Goal: Information Seeking & Learning: Learn about a topic

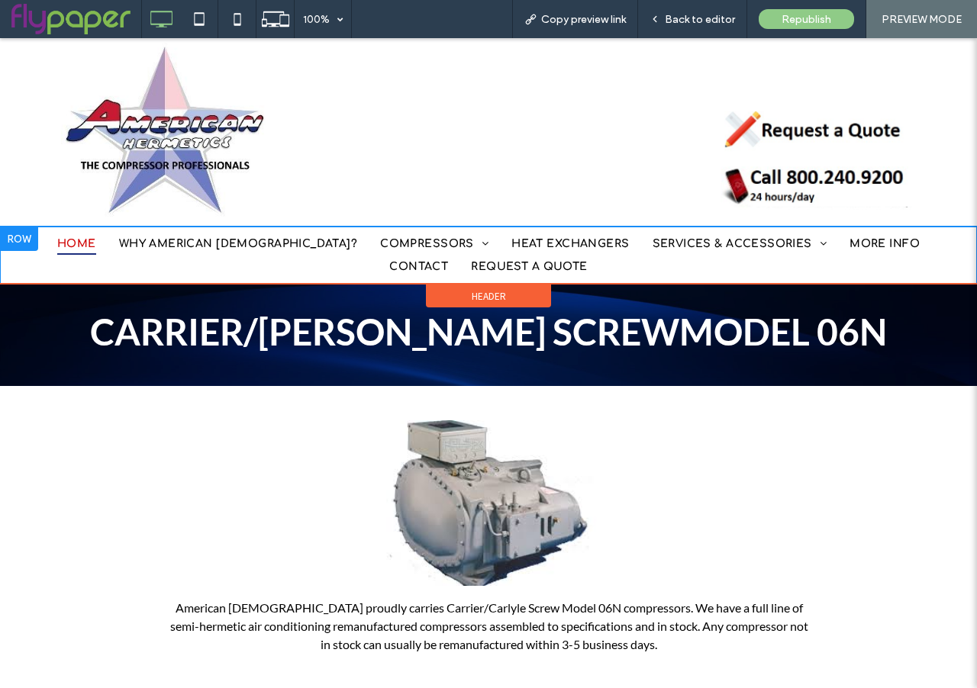
click at [69, 243] on span "HOME" at bounding box center [76, 244] width 39 height 24
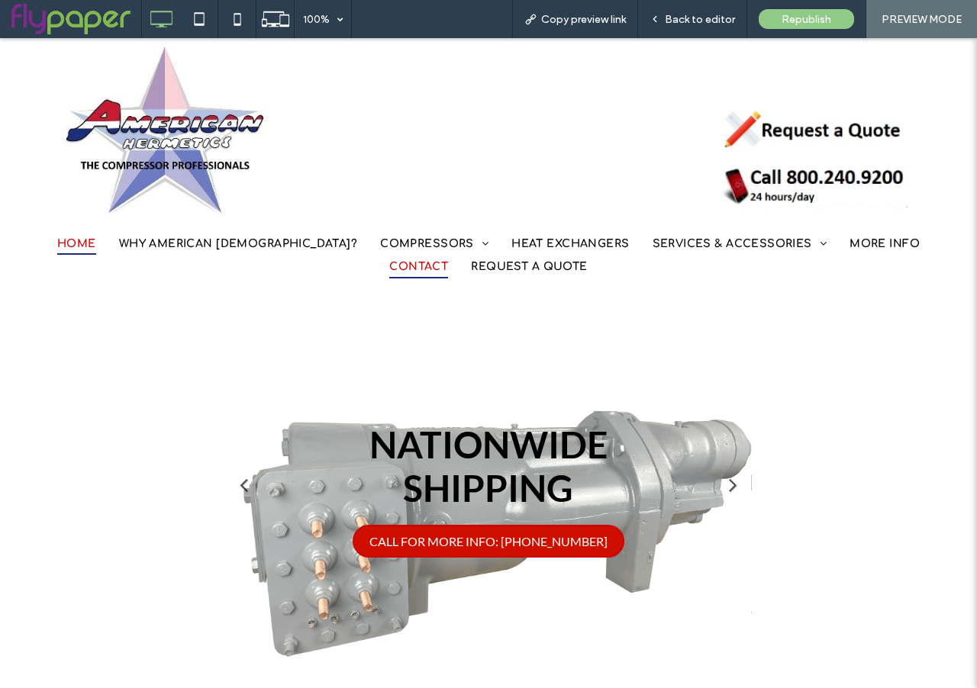
click at [448, 255] on span "CONTACT" at bounding box center [418, 267] width 59 height 24
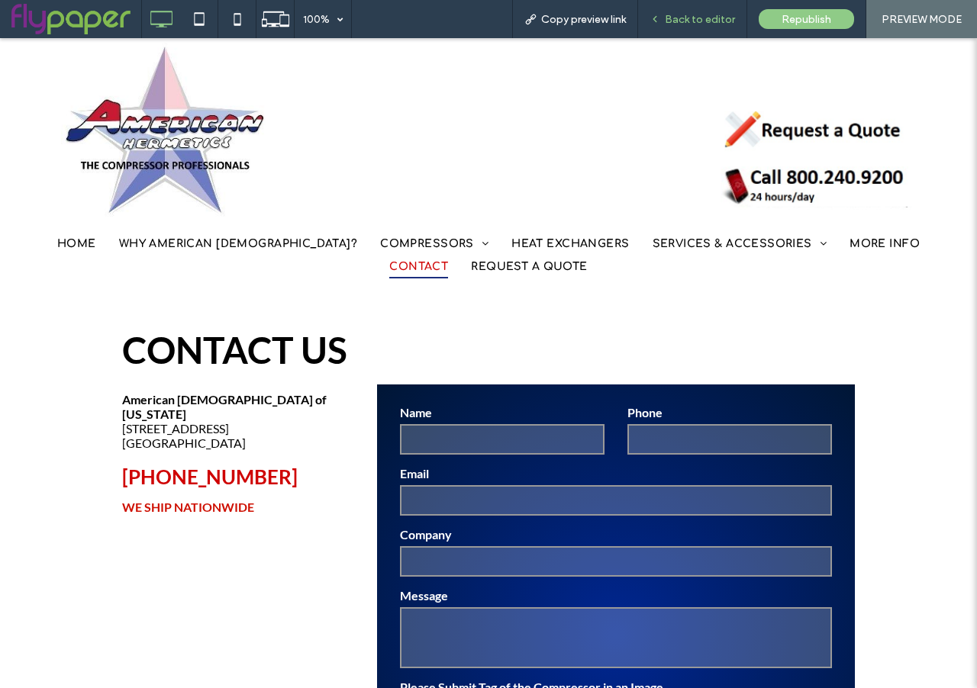
click at [678, 27] on div "Back to editor" at bounding box center [692, 19] width 109 height 38
click at [668, 15] on span "Back to editor" at bounding box center [700, 19] width 70 height 13
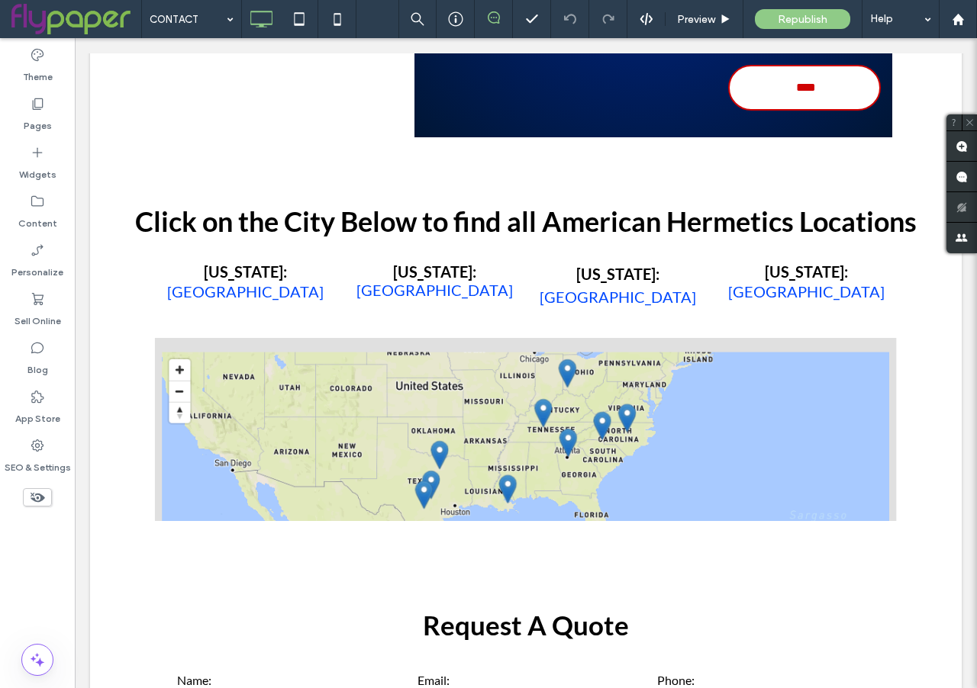
scroll to position [714, 0]
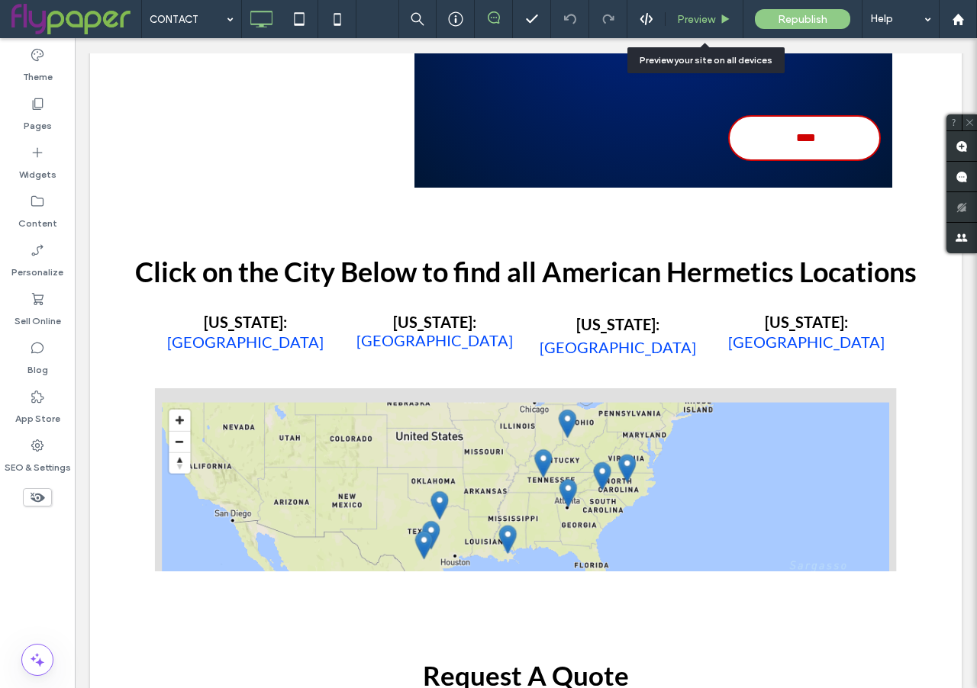
click at [696, 20] on span "Preview" at bounding box center [696, 19] width 38 height 13
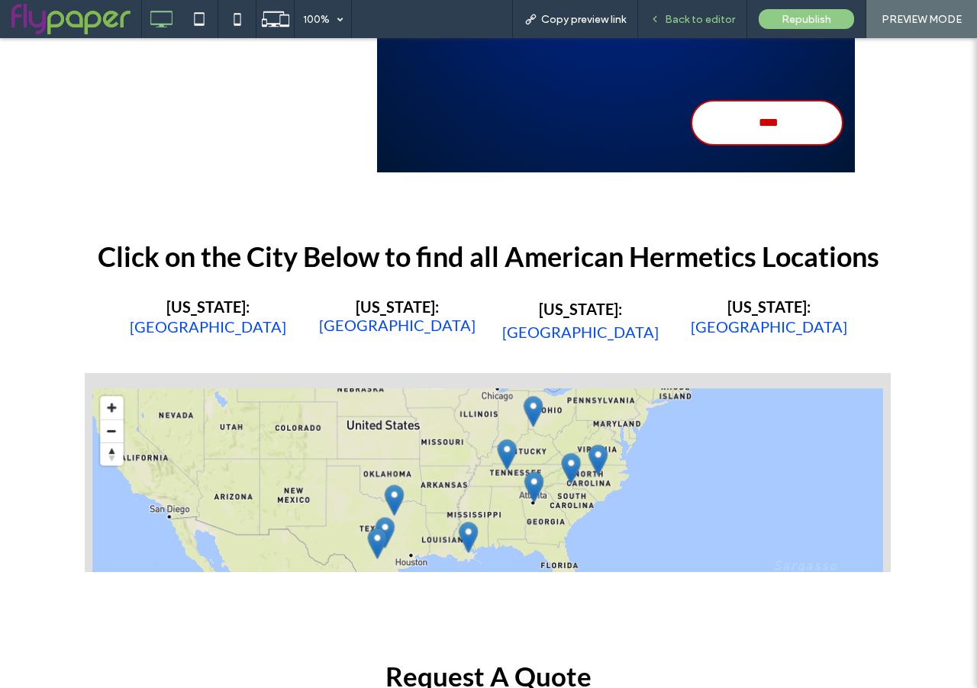
click at [696, 20] on span "Back to editor" at bounding box center [700, 19] width 70 height 13
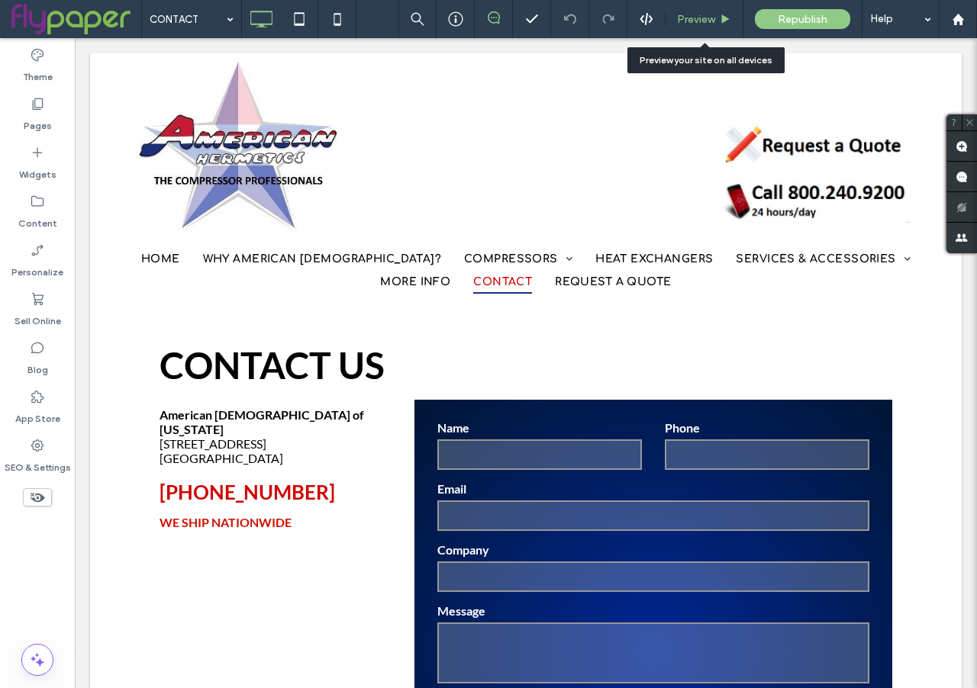
click at [691, 27] on div "Preview" at bounding box center [704, 19] width 78 height 38
click at [710, 13] on span "Preview" at bounding box center [696, 19] width 38 height 13
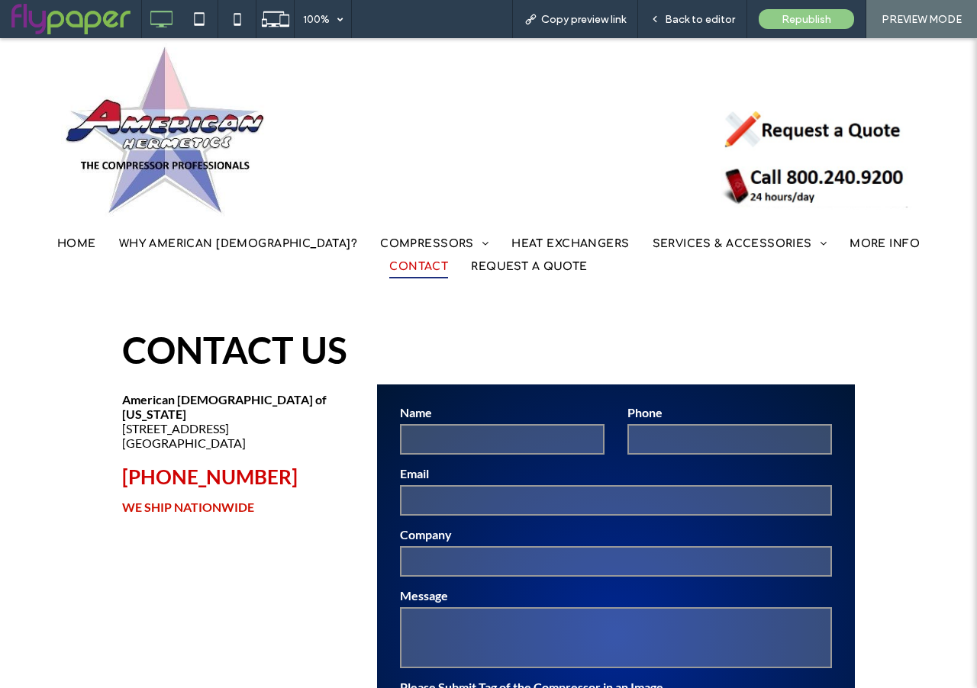
click at [448, 255] on span "CONTACT" at bounding box center [418, 267] width 59 height 24
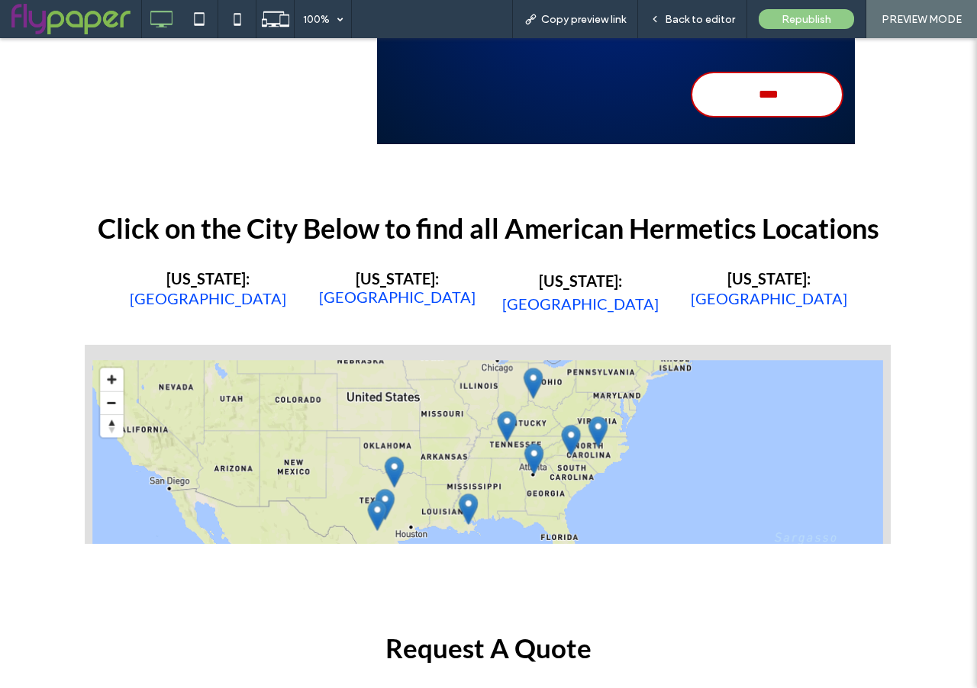
scroll to position [744, 0]
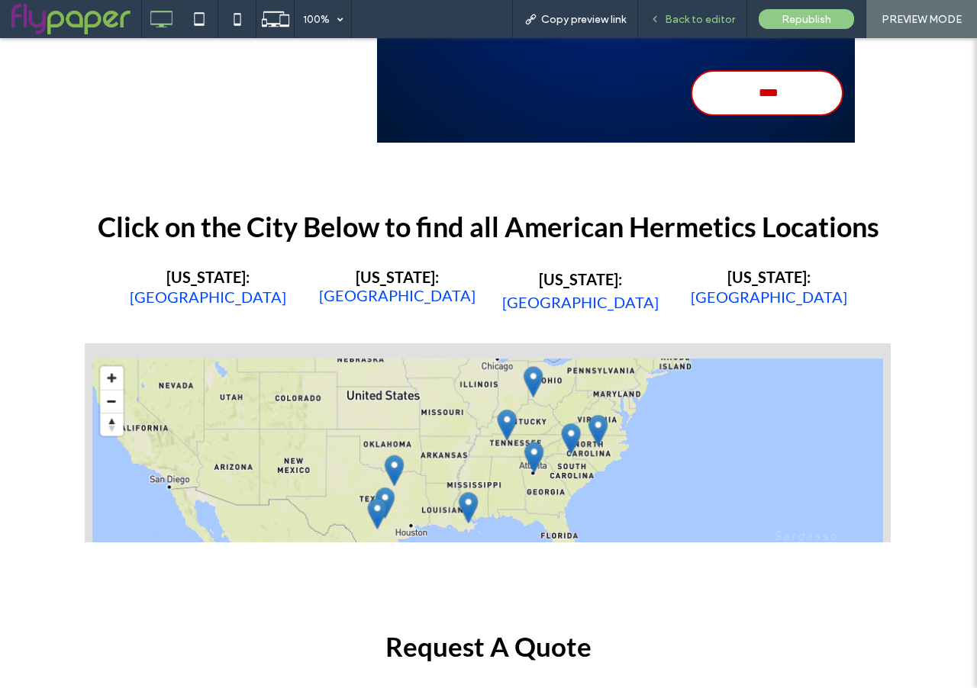
click at [693, 24] on span "Back to editor" at bounding box center [700, 19] width 70 height 13
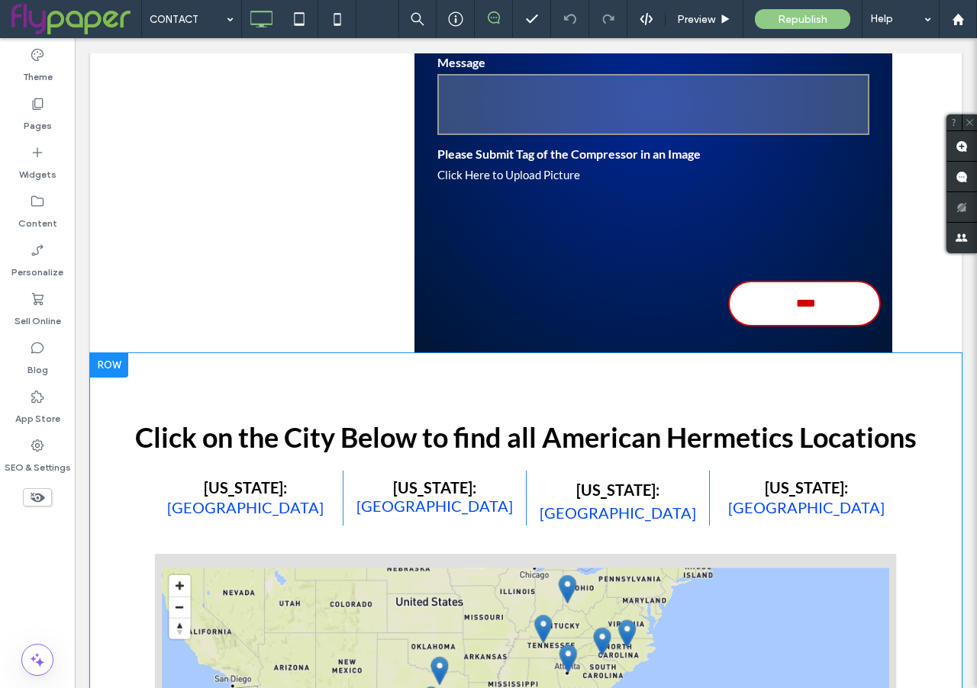
scroll to position [747, 0]
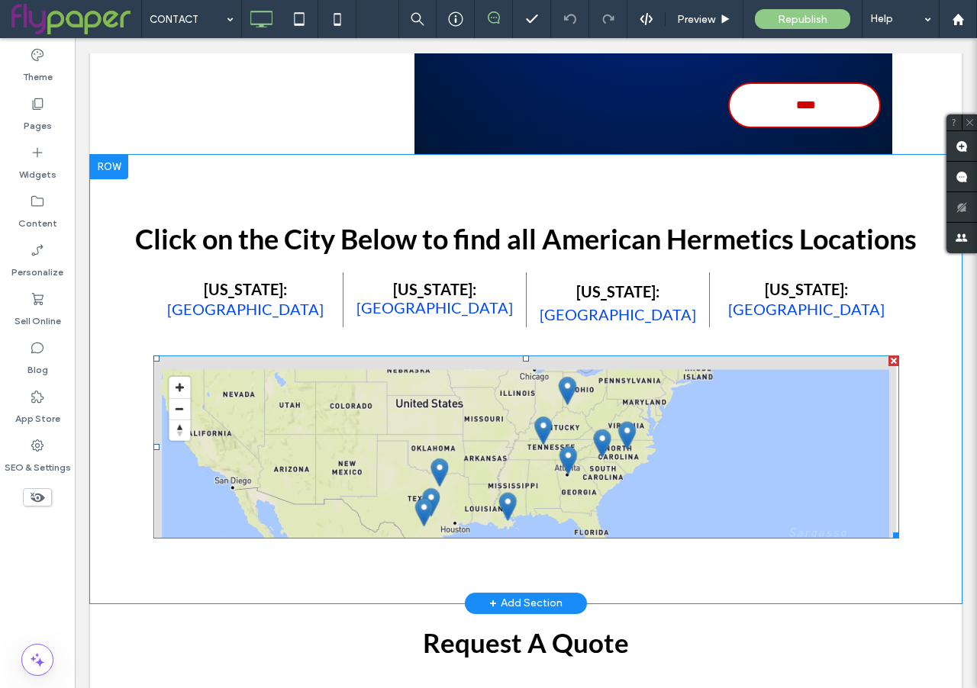
click at [895, 360] on div at bounding box center [893, 361] width 11 height 11
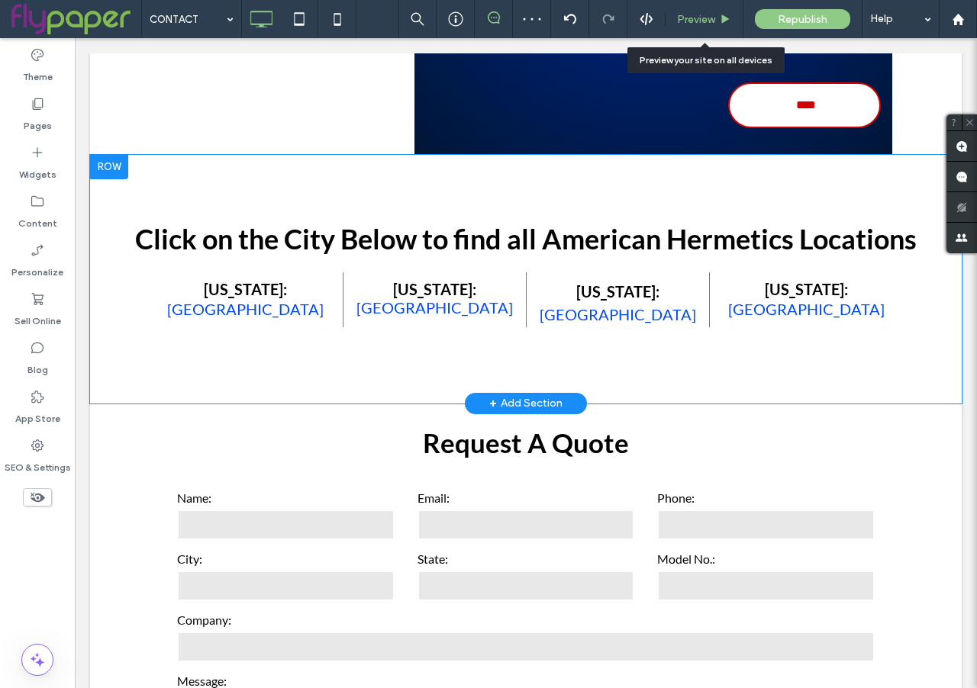
click at [700, 18] on span "Preview" at bounding box center [696, 19] width 38 height 13
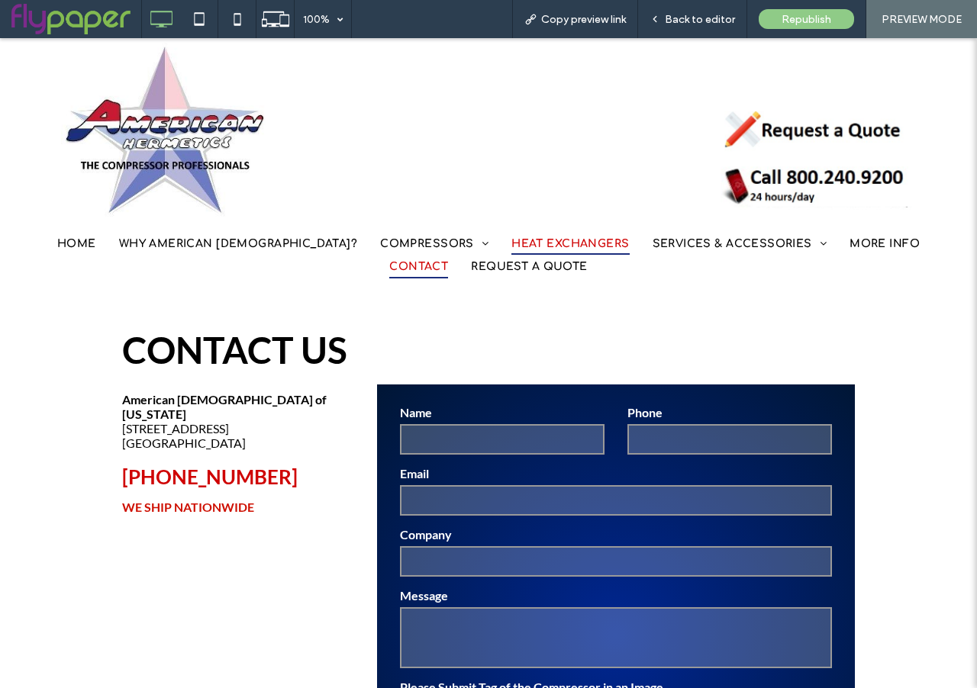
click at [511, 236] on span "HEAT EXCHANGERS" at bounding box center [570, 244] width 118 height 24
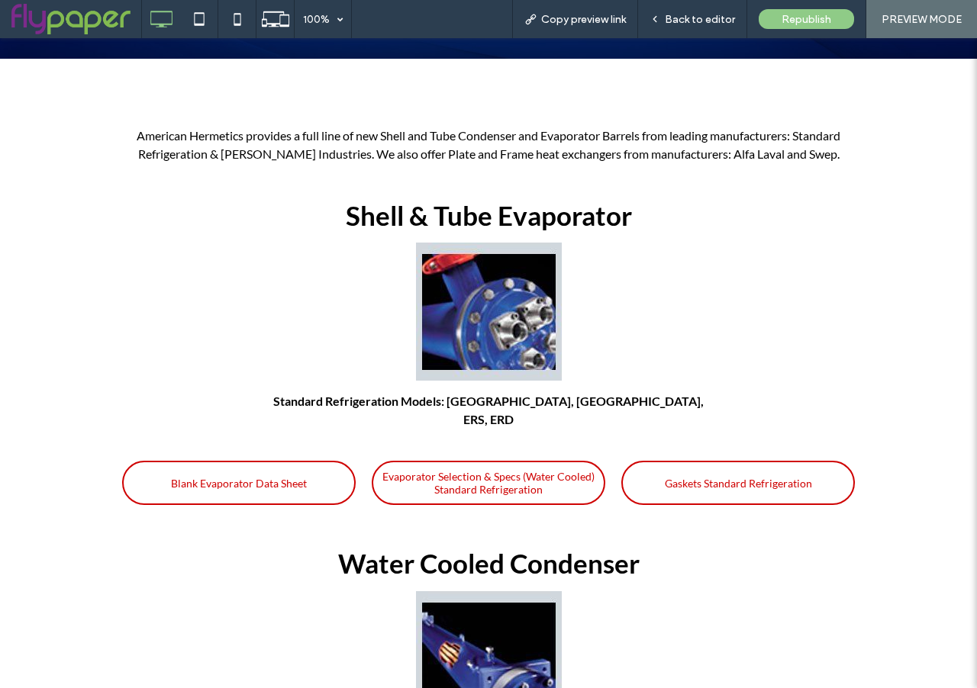
scroll to position [361, 0]
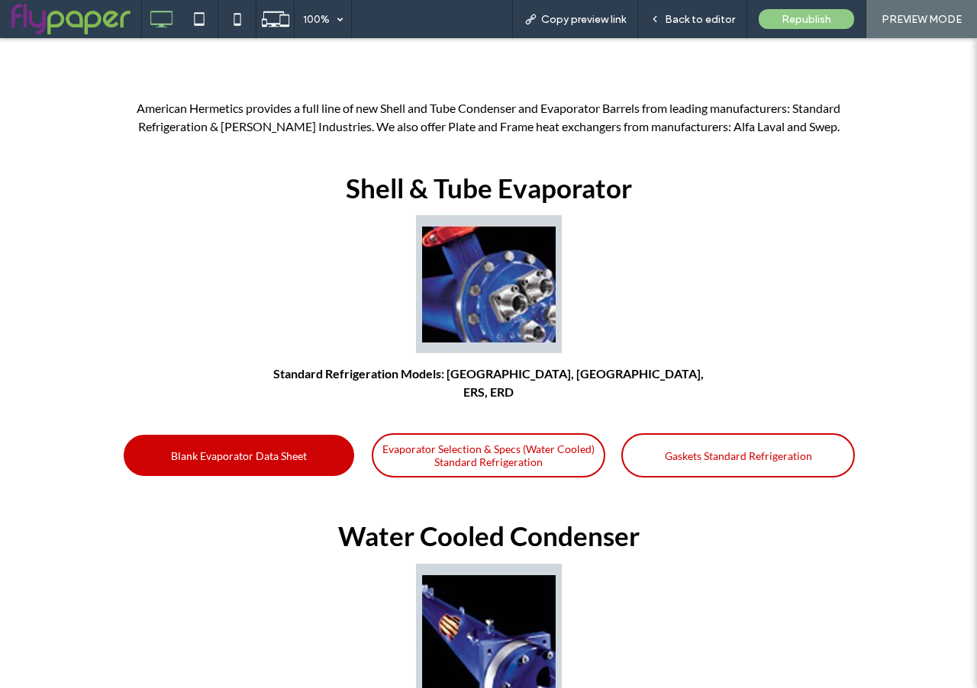
click at [224, 442] on span "Blank Evaporator Data Sheet" at bounding box center [239, 456] width 136 height 28
click at [713, 308] on div "Shell & Tube Evaporator Standard Refrigeration Models: TX, TXC, ERS, ERD Click …" at bounding box center [488, 281] width 733 height 243
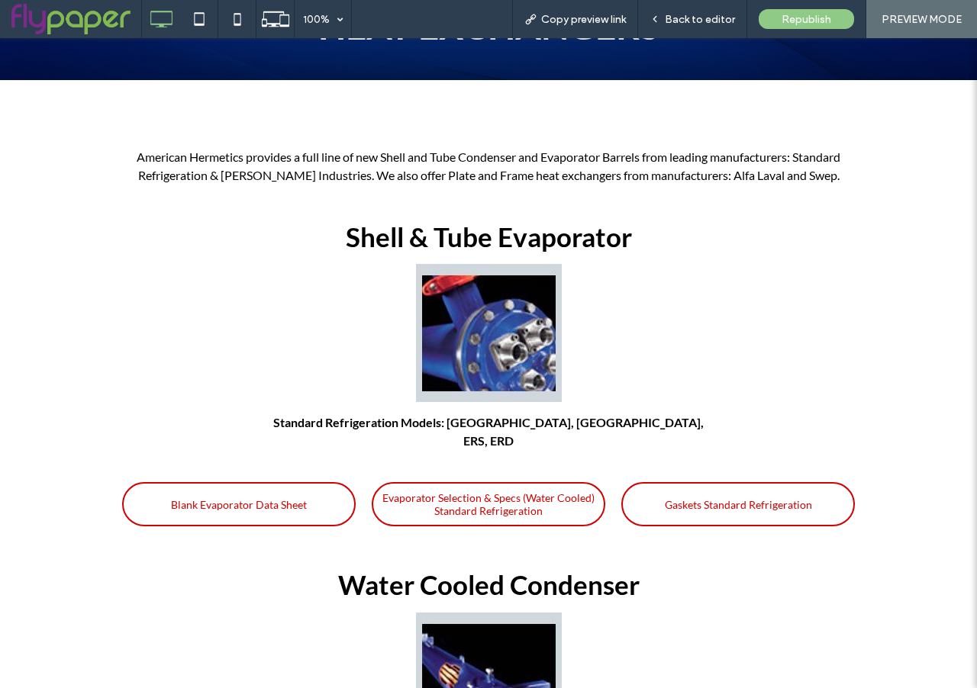
scroll to position [0, 0]
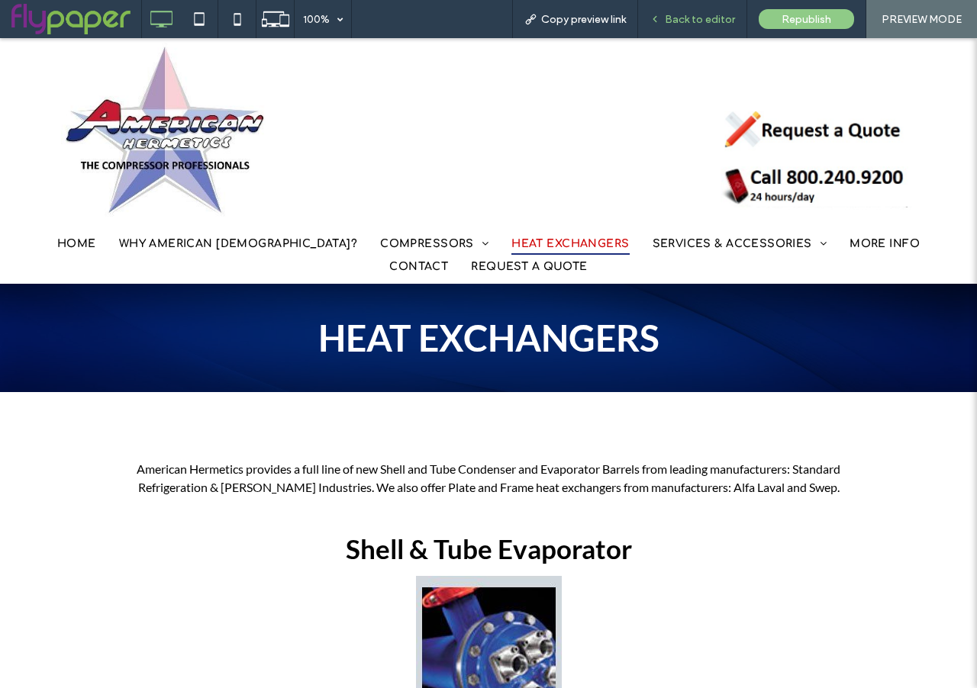
click at [672, 25] on span "Back to editor" at bounding box center [700, 19] width 70 height 13
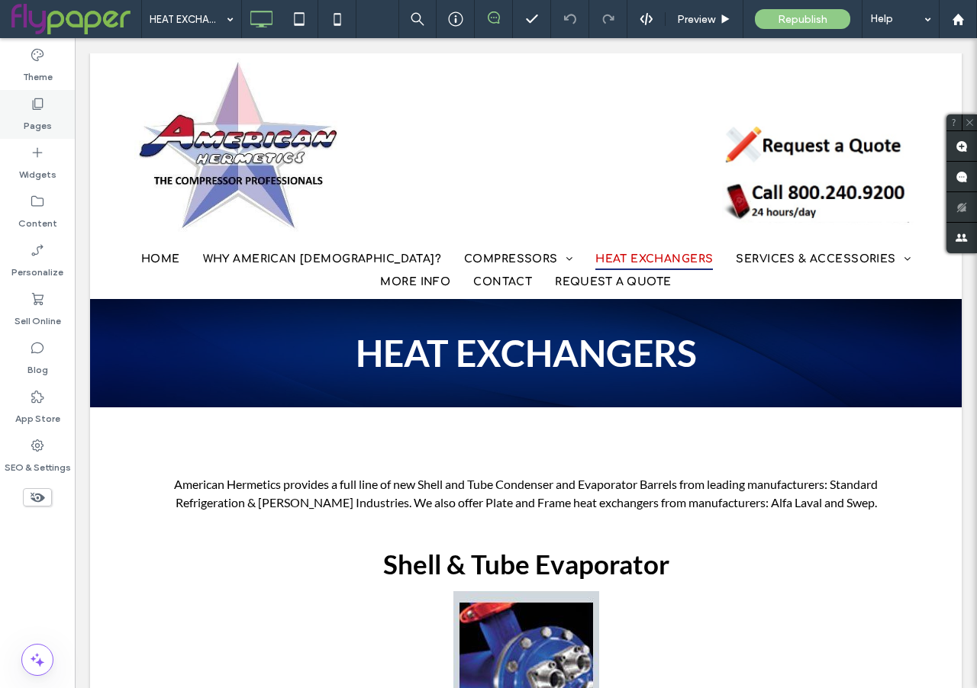
click at [40, 120] on label "Pages" at bounding box center [38, 121] width 28 height 21
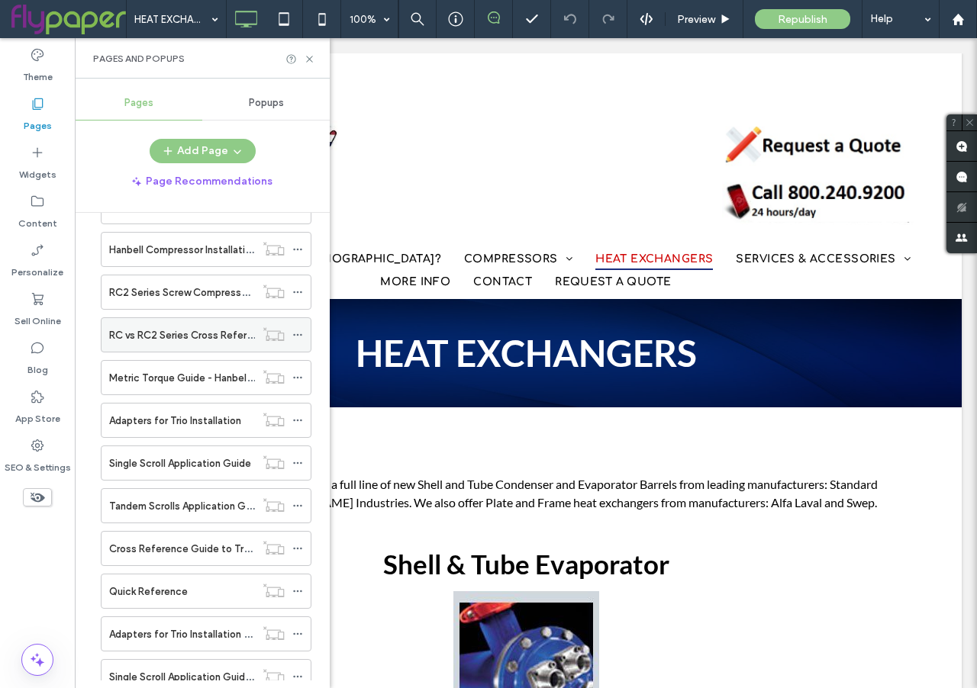
scroll to position [6949, 0]
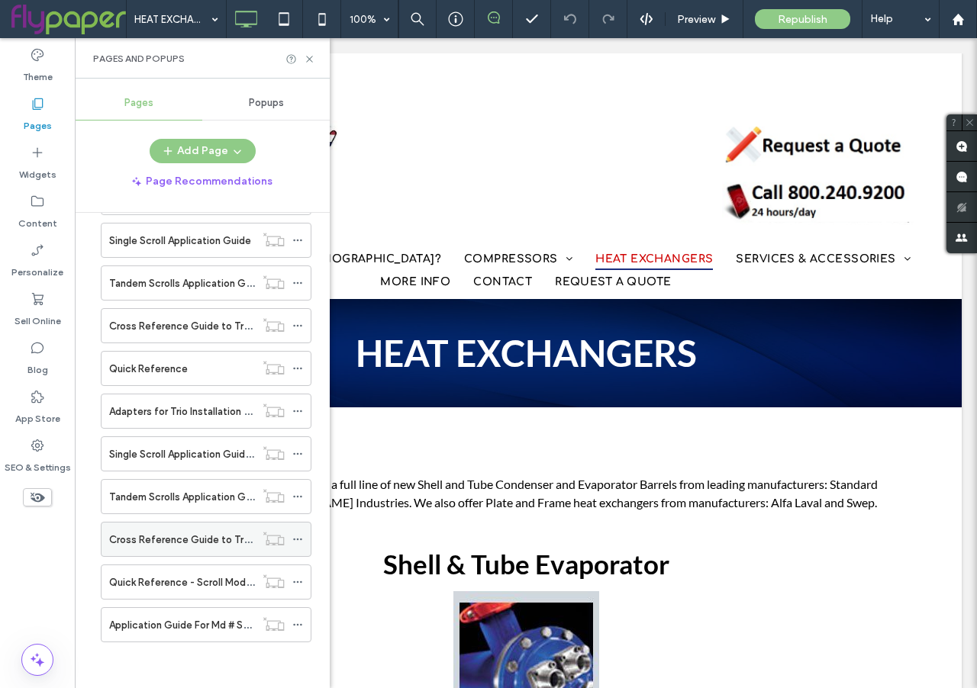
click at [302, 539] on icon at bounding box center [297, 539] width 11 height 11
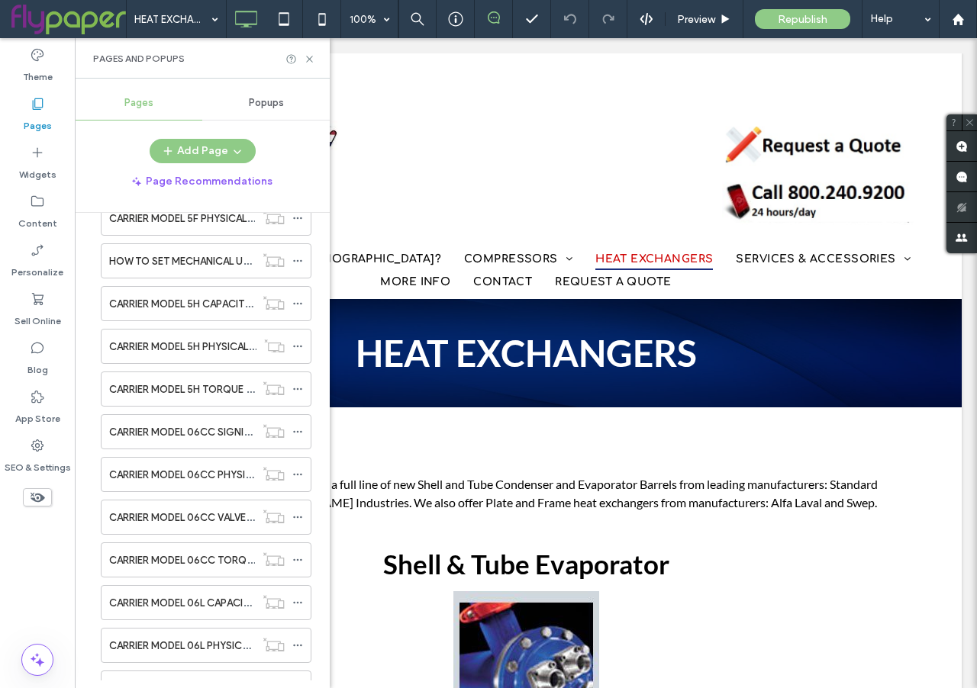
scroll to position [2338, 0]
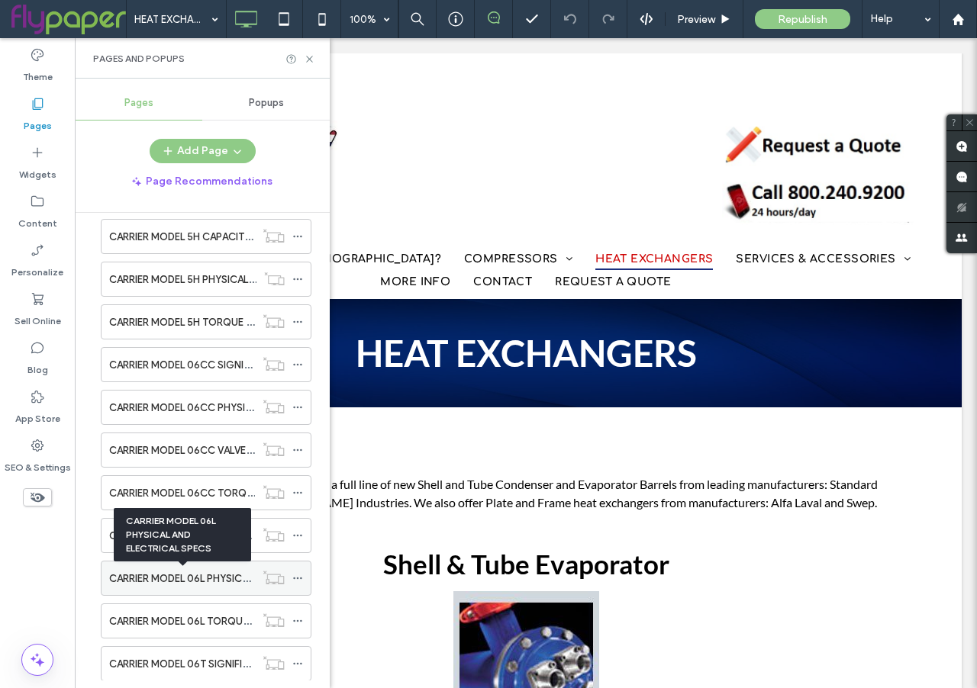
click at [210, 586] on label "CARRIER MODEL 06L PHYSICAL AND ELECTRICAL SPECS" at bounding box center [237, 578] width 257 height 27
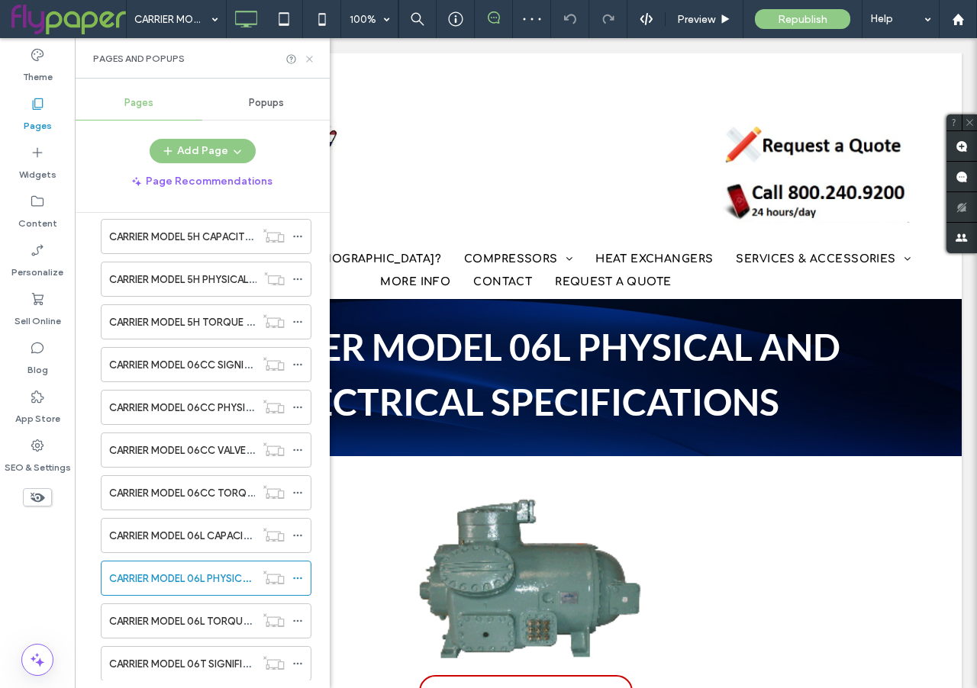
click at [305, 60] on icon at bounding box center [309, 58] width 11 height 11
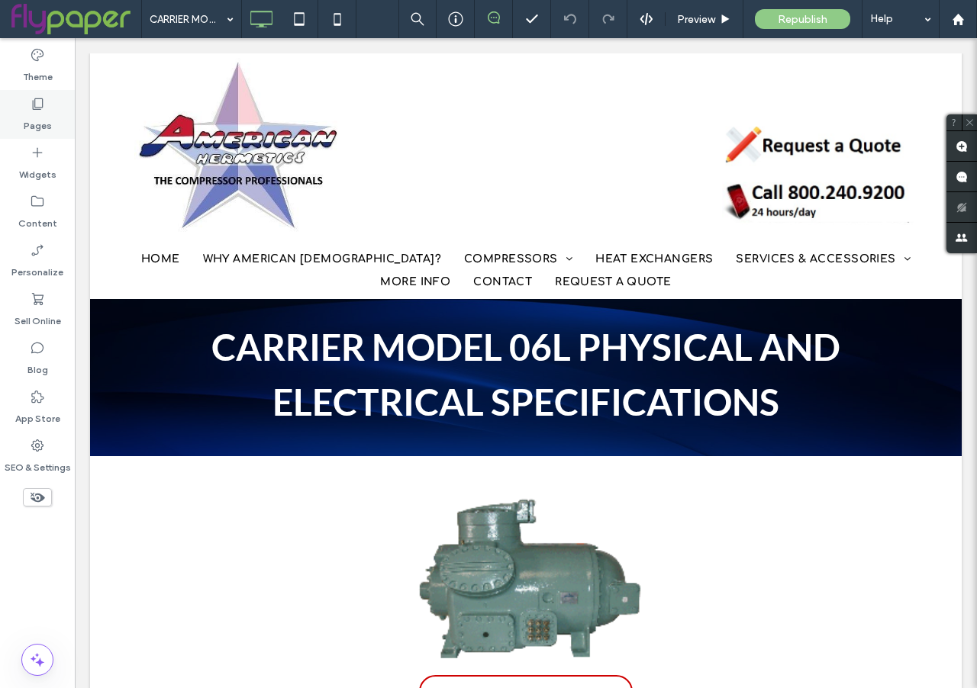
click at [27, 116] on label "Pages" at bounding box center [38, 121] width 28 height 21
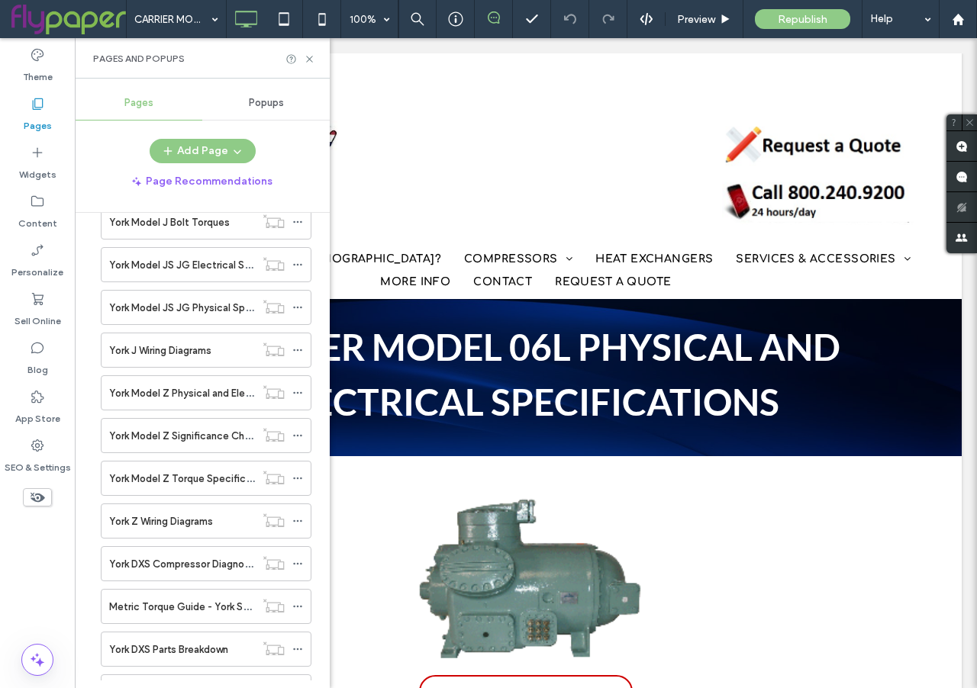
scroll to position [6215, 0]
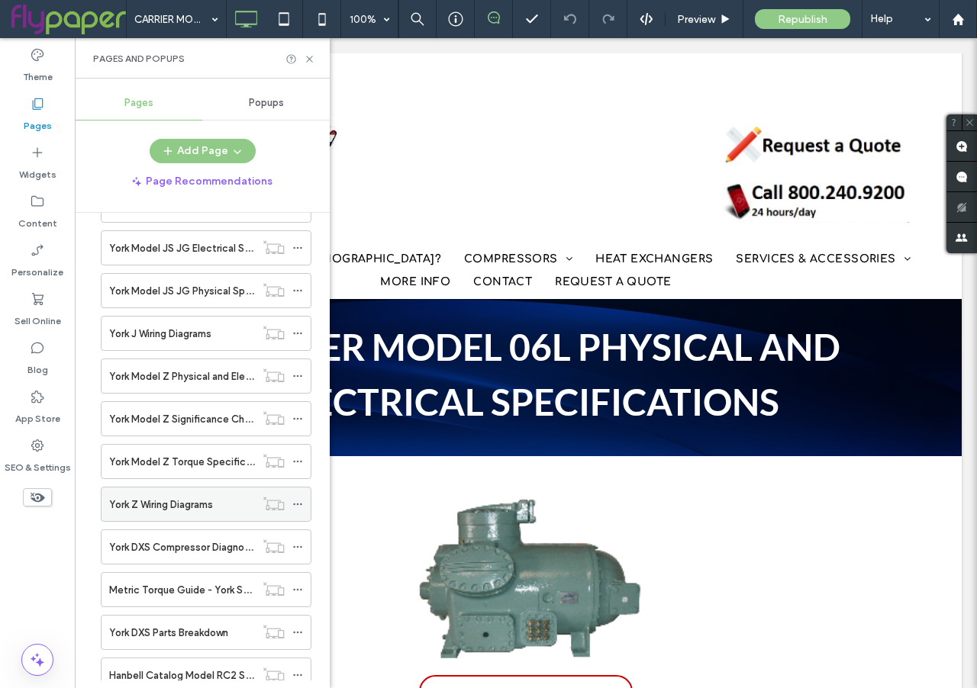
click at [165, 507] on label "York Z Wiring Diagrams" at bounding box center [161, 504] width 104 height 27
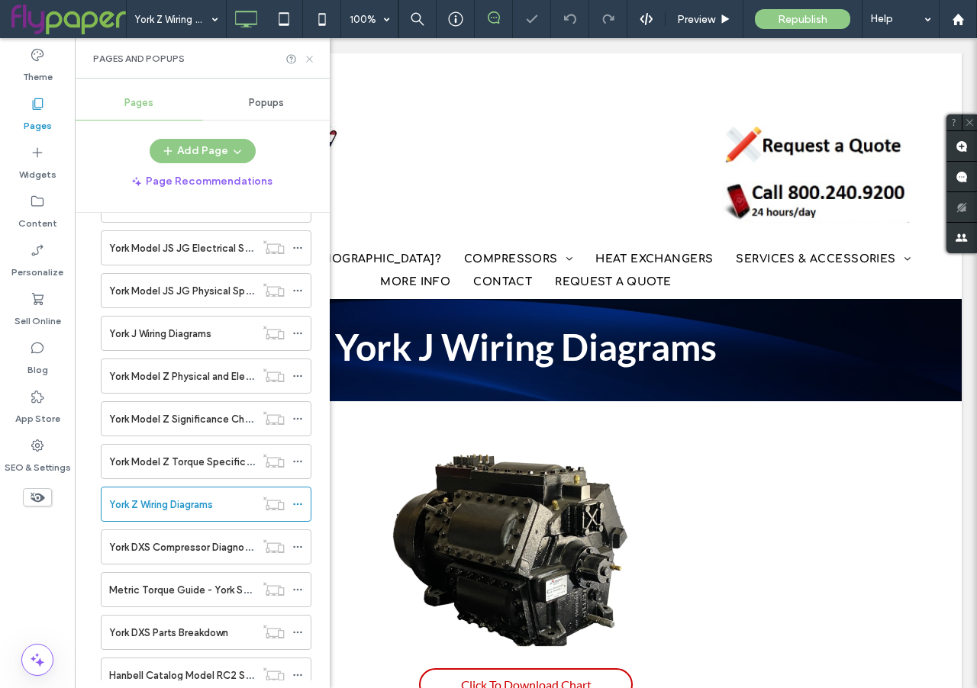
click at [308, 60] on icon at bounding box center [309, 58] width 11 height 11
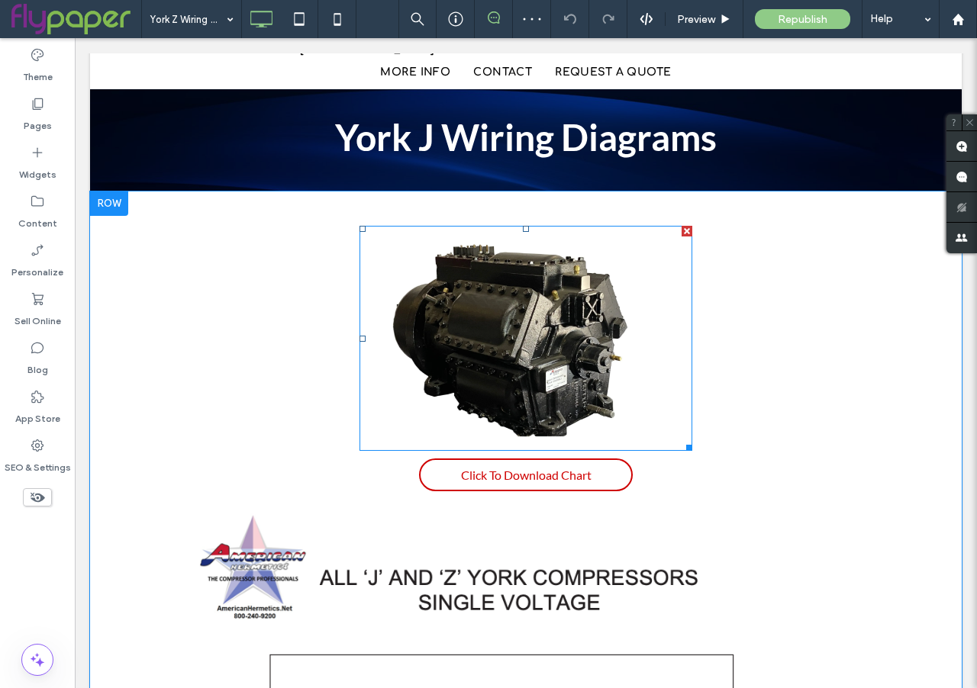
scroll to position [214, 0]
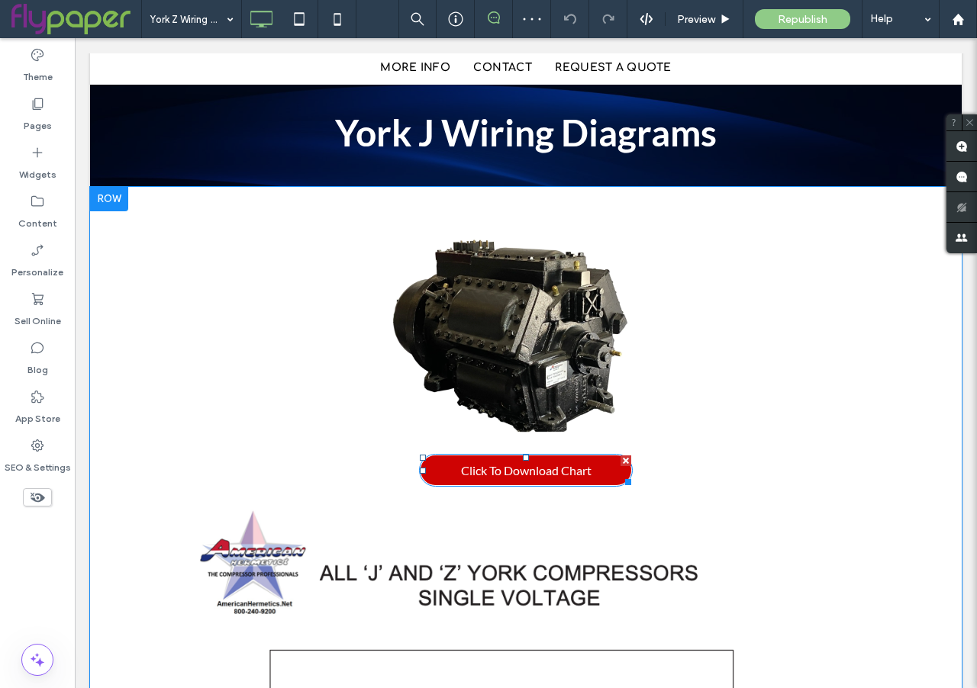
click at [529, 470] on span "Click To Download Chart" at bounding box center [526, 471] width 130 height 30
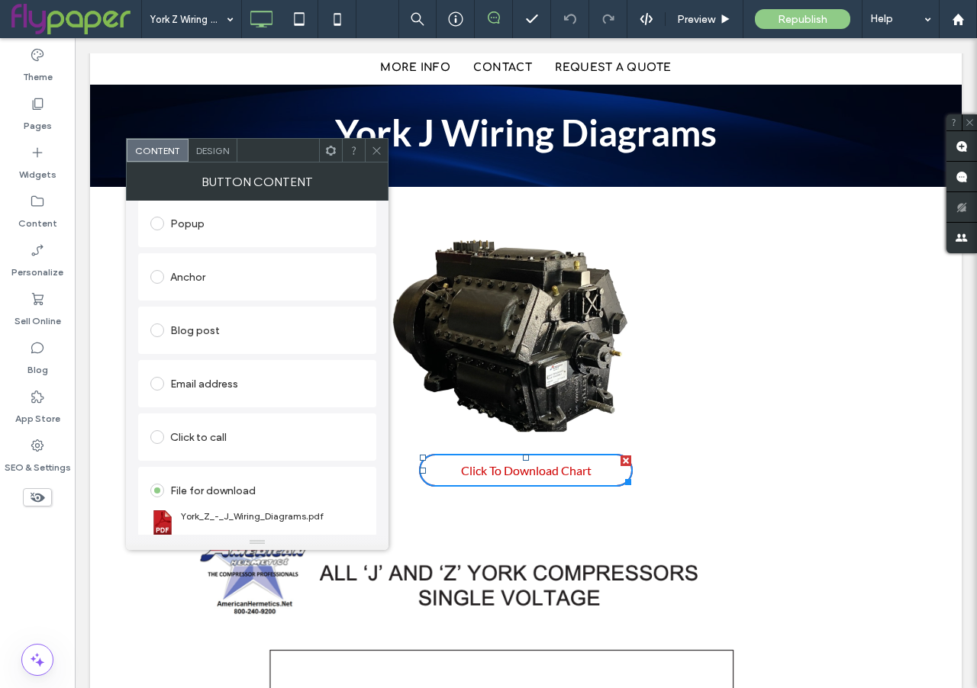
scroll to position [296, 0]
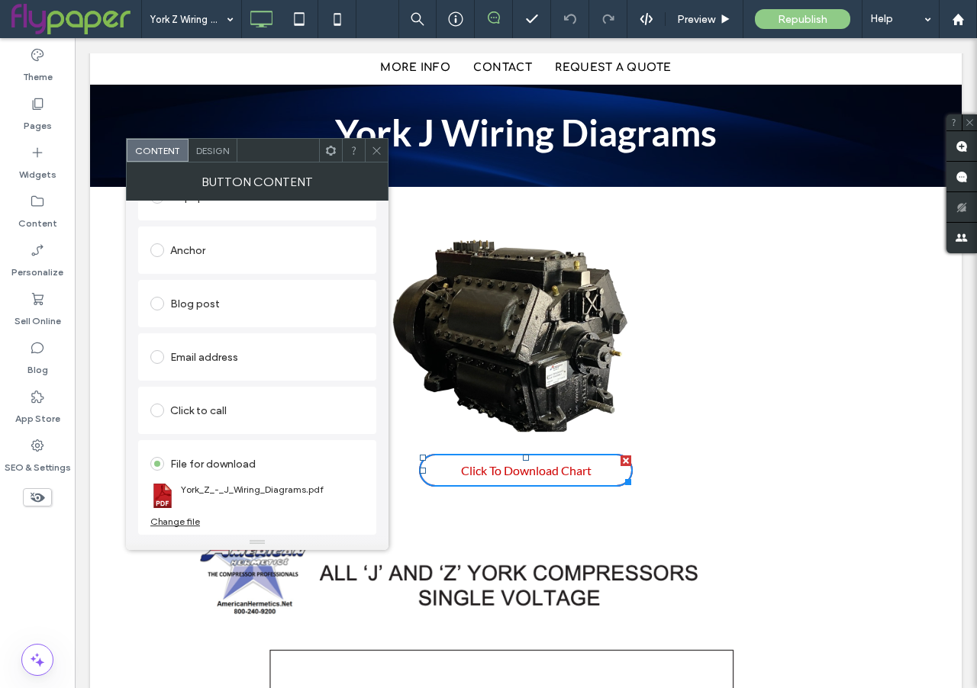
click at [378, 151] on icon at bounding box center [376, 150] width 11 height 11
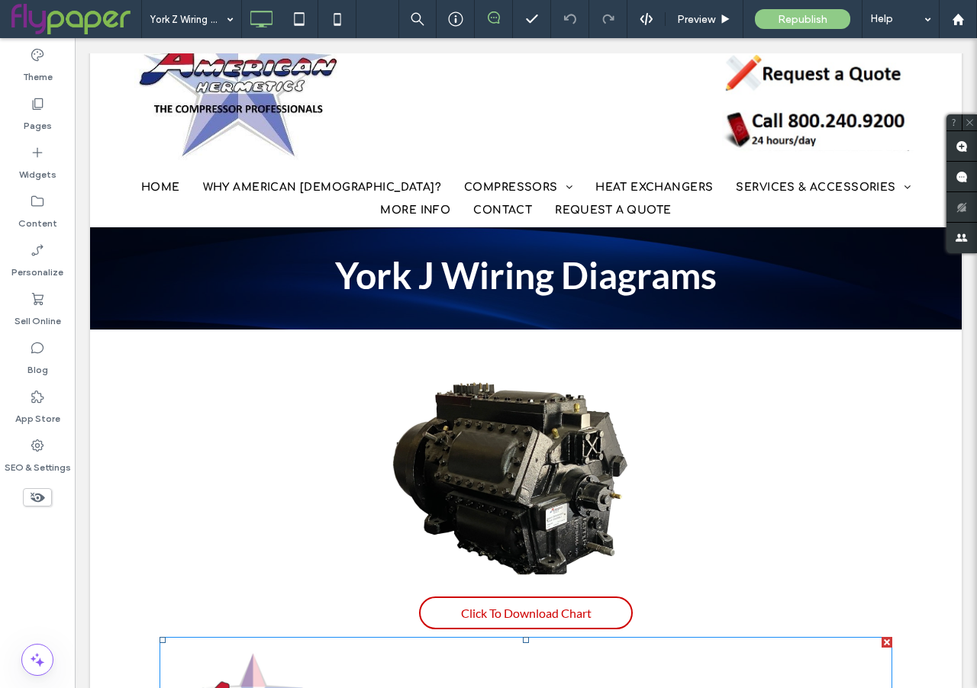
scroll to position [0, 0]
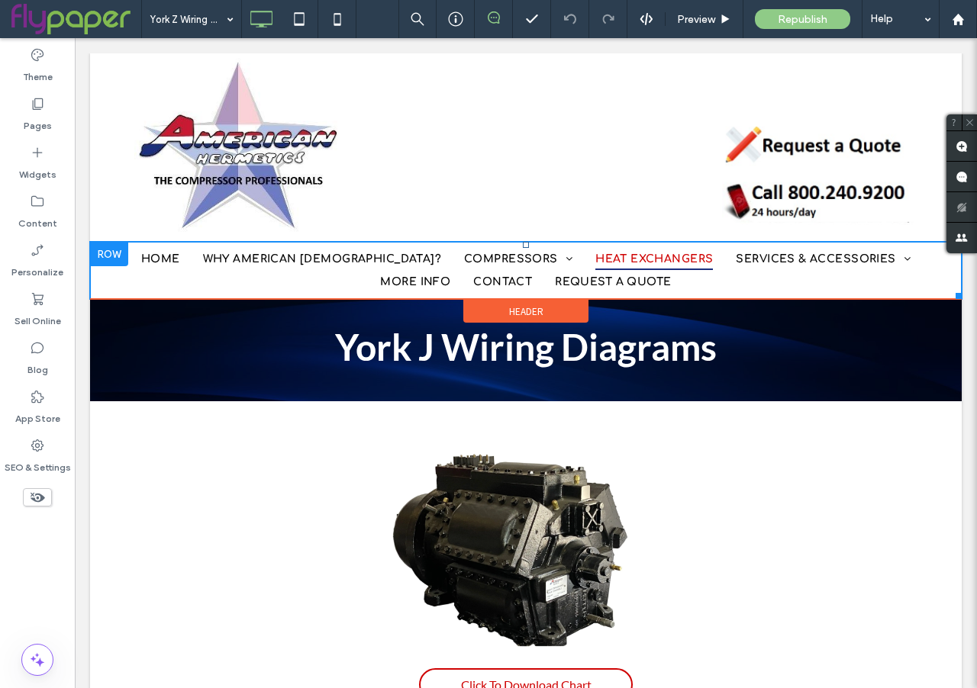
click at [595, 263] on span "HEAT EXCHANGERS" at bounding box center [654, 259] width 118 height 24
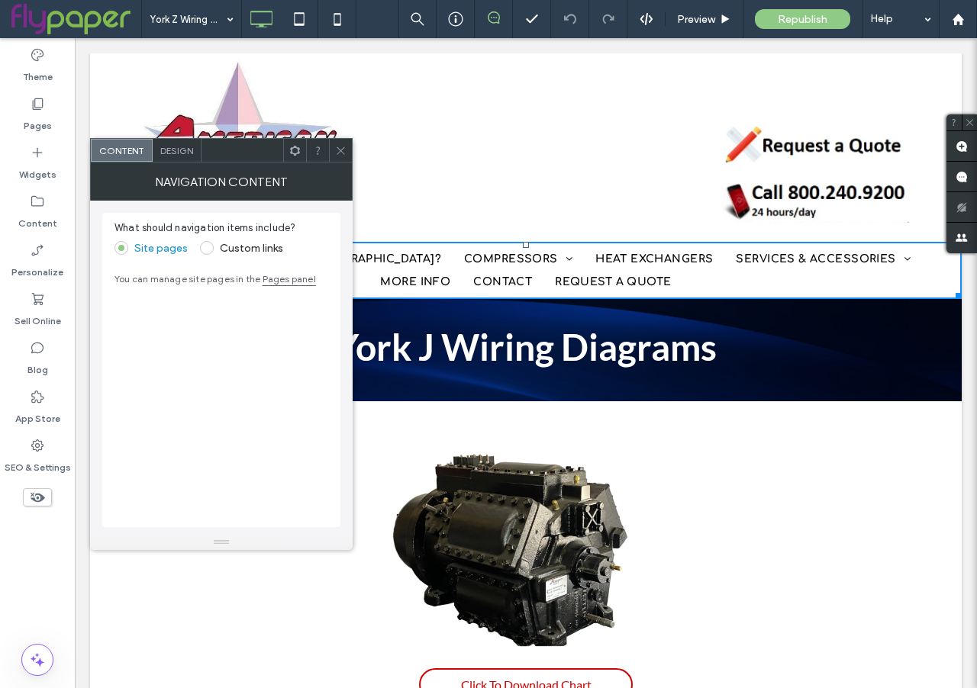
click at [340, 151] on use at bounding box center [341, 151] width 8 height 8
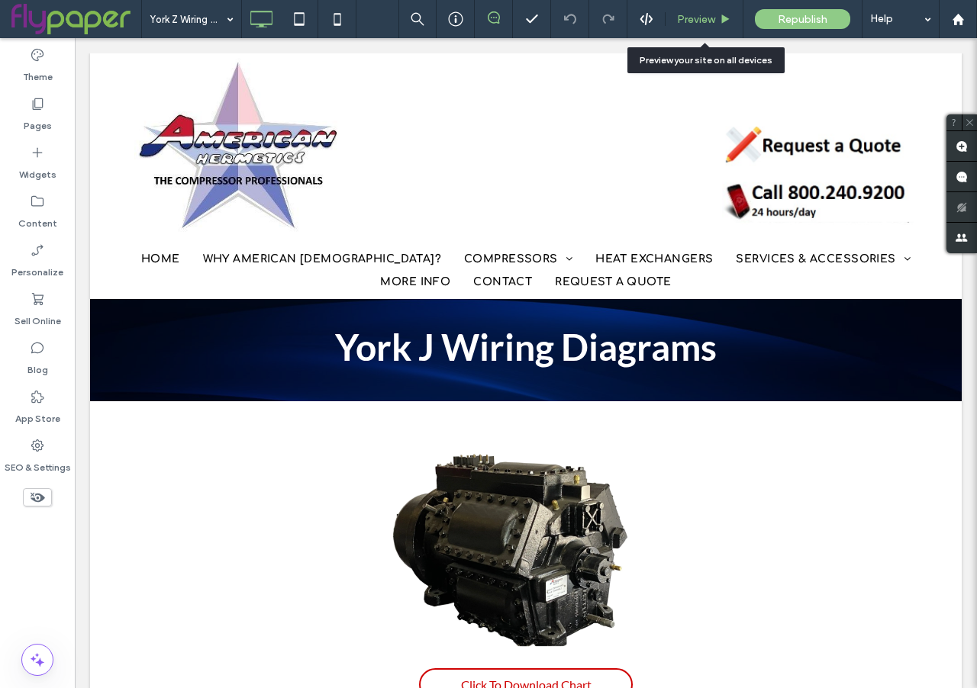
click at [705, 9] on div "Preview" at bounding box center [704, 19] width 78 height 38
click at [686, 22] on span "Preview" at bounding box center [696, 19] width 38 height 13
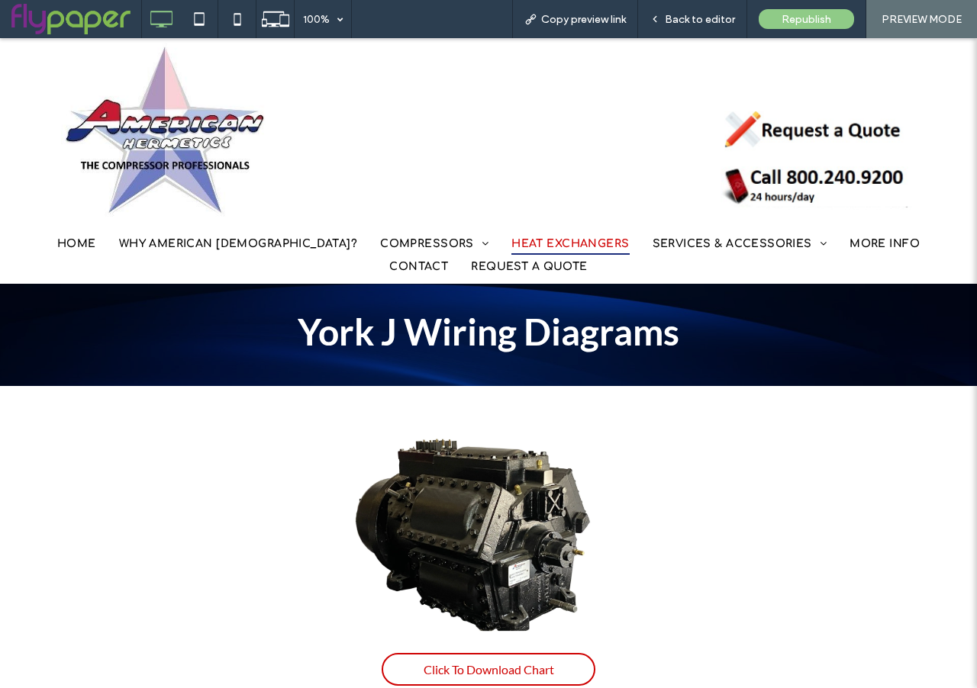
click at [511, 243] on span "HEAT EXCHANGERS" at bounding box center [570, 244] width 118 height 24
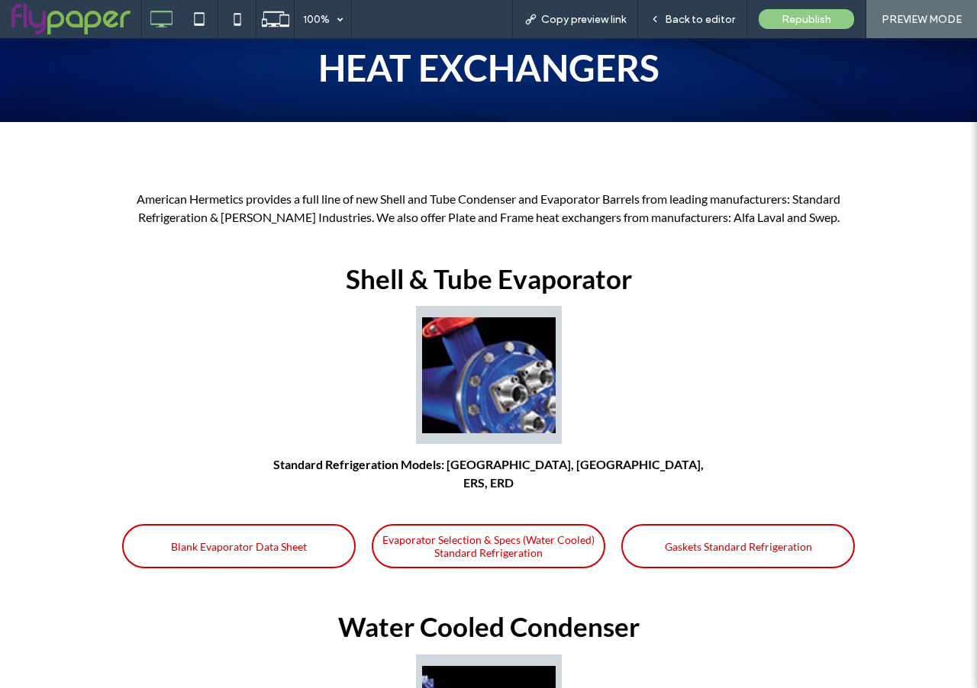
scroll to position [313, 0]
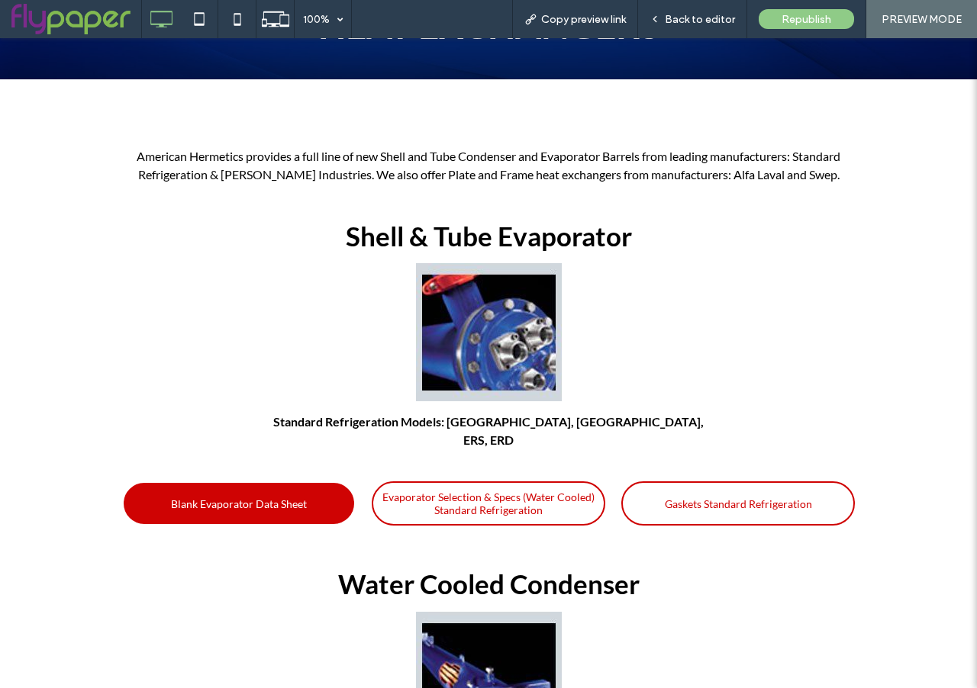
click at [243, 501] on link "Blank Evaporator Data Sheet" at bounding box center [239, 504] width 234 height 44
click at [230, 490] on span "Blank Evaporator Data Sheet" at bounding box center [239, 504] width 136 height 28
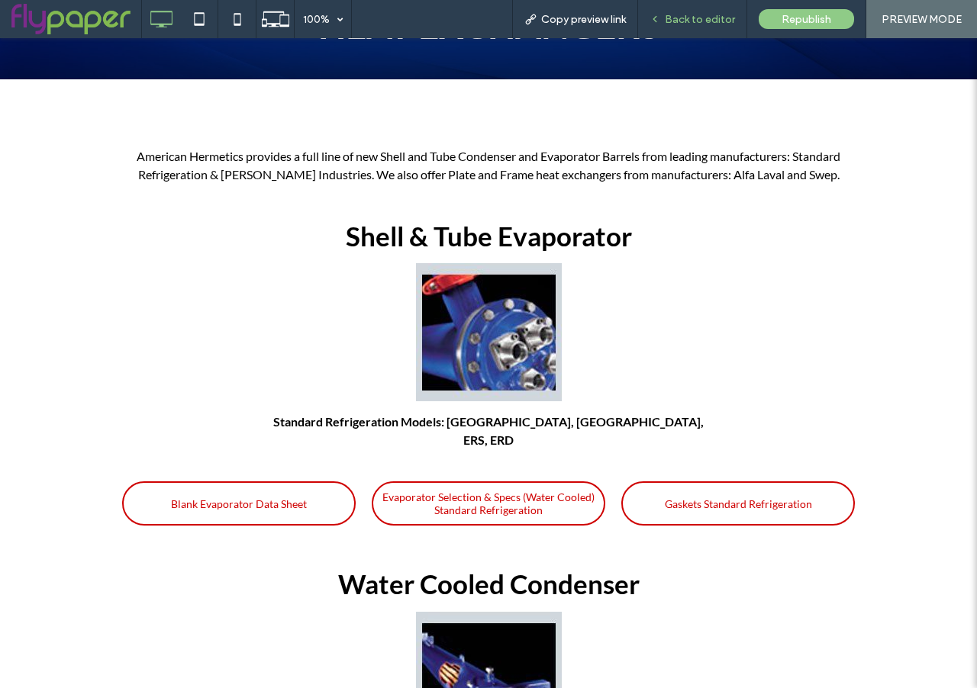
click at [675, 22] on span "Back to editor" at bounding box center [700, 19] width 70 height 13
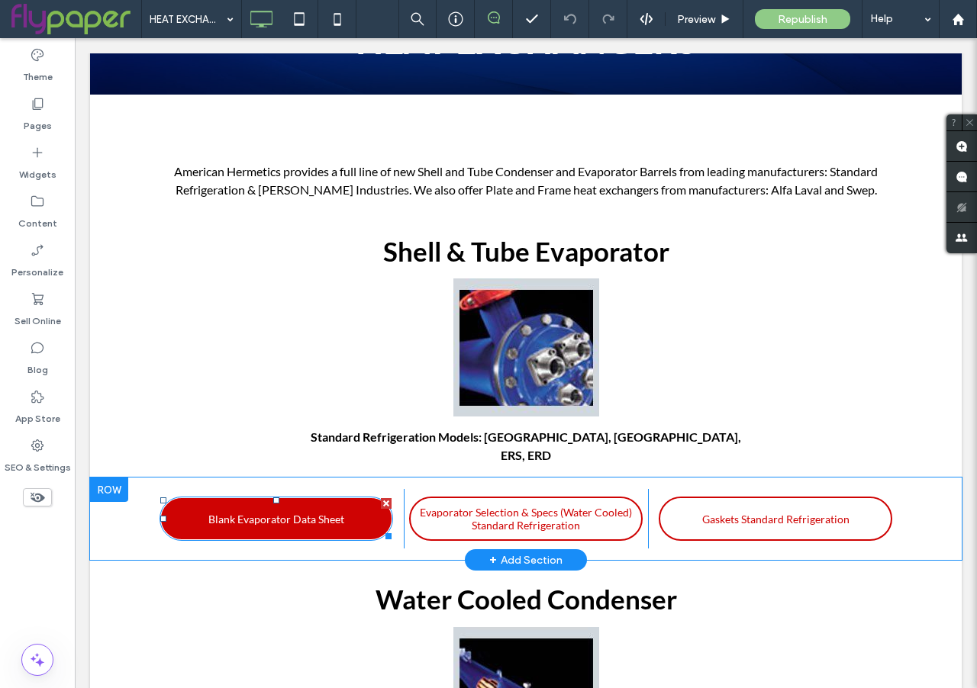
click at [237, 505] on span "Blank Evaporator Data Sheet" at bounding box center [276, 519] width 136 height 28
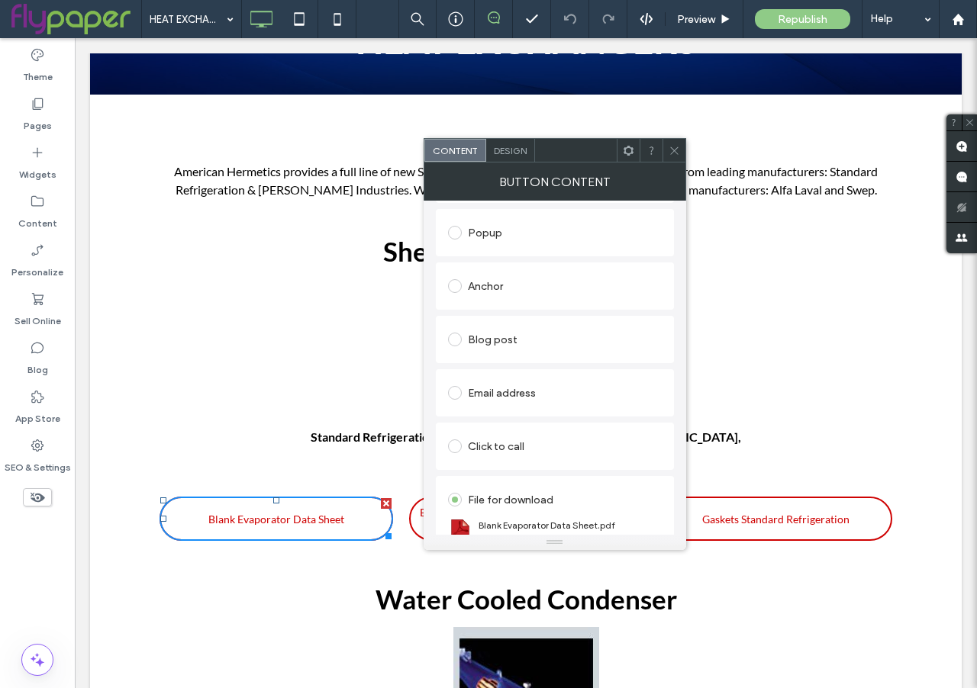
scroll to position [296, 0]
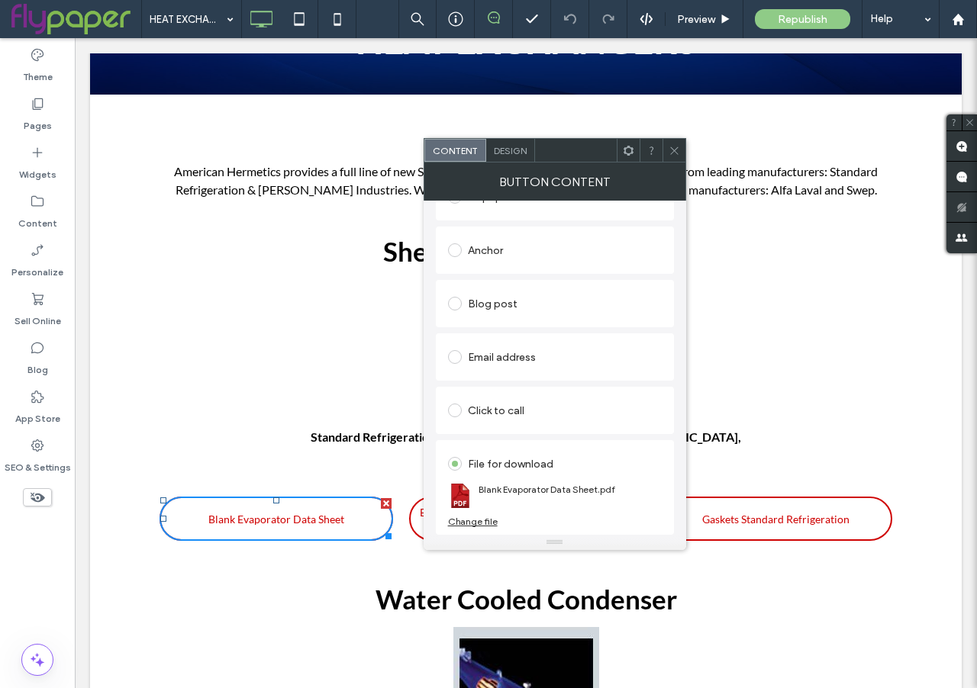
click at [672, 150] on icon at bounding box center [673, 150] width 11 height 11
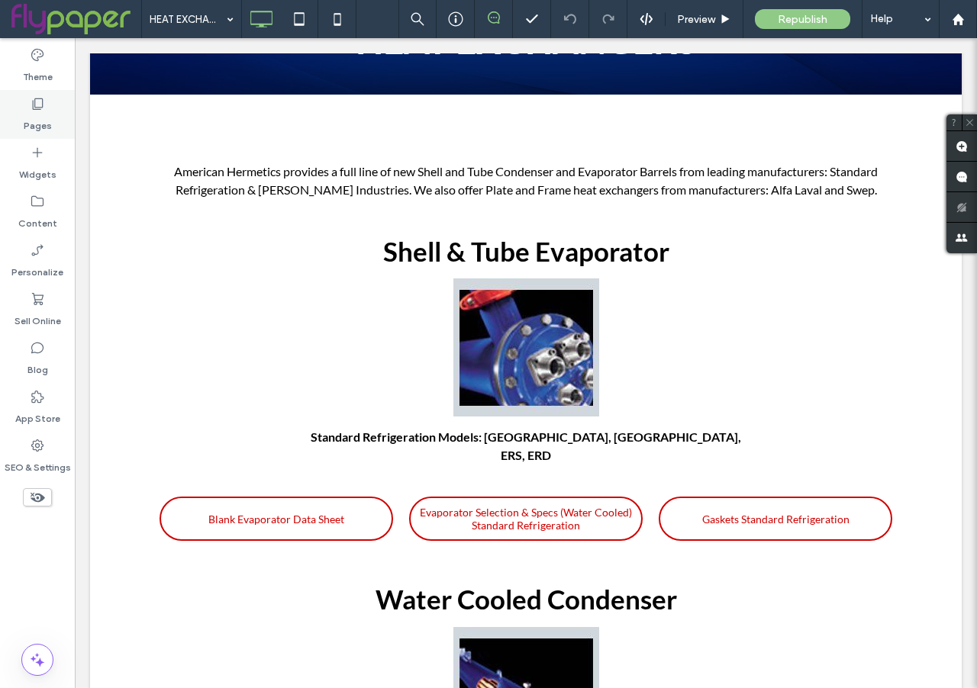
click at [45, 122] on label "Pages" at bounding box center [38, 121] width 28 height 21
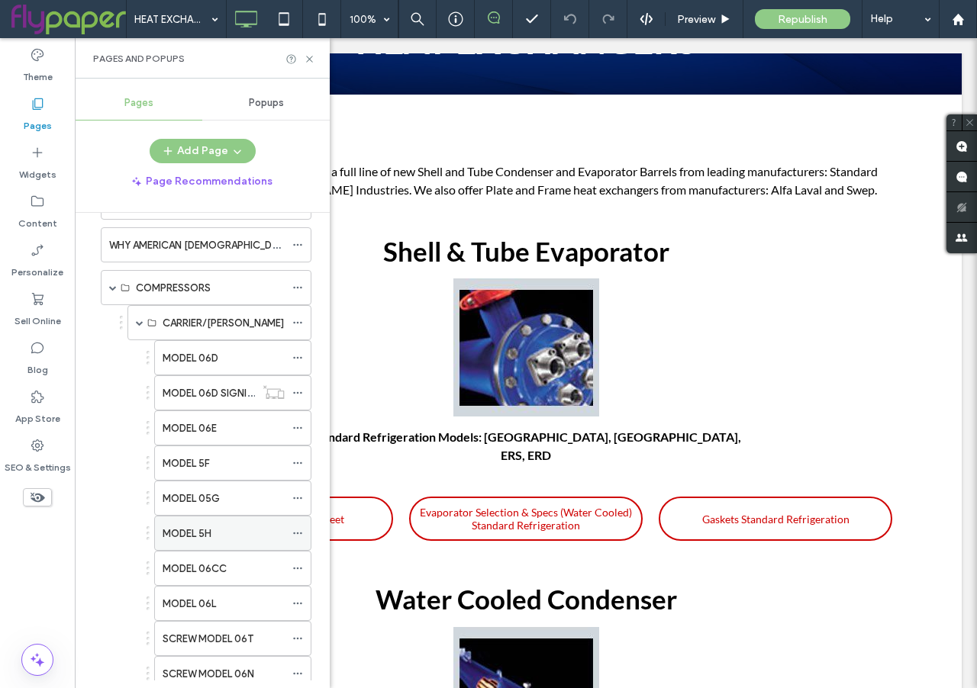
scroll to position [58, 0]
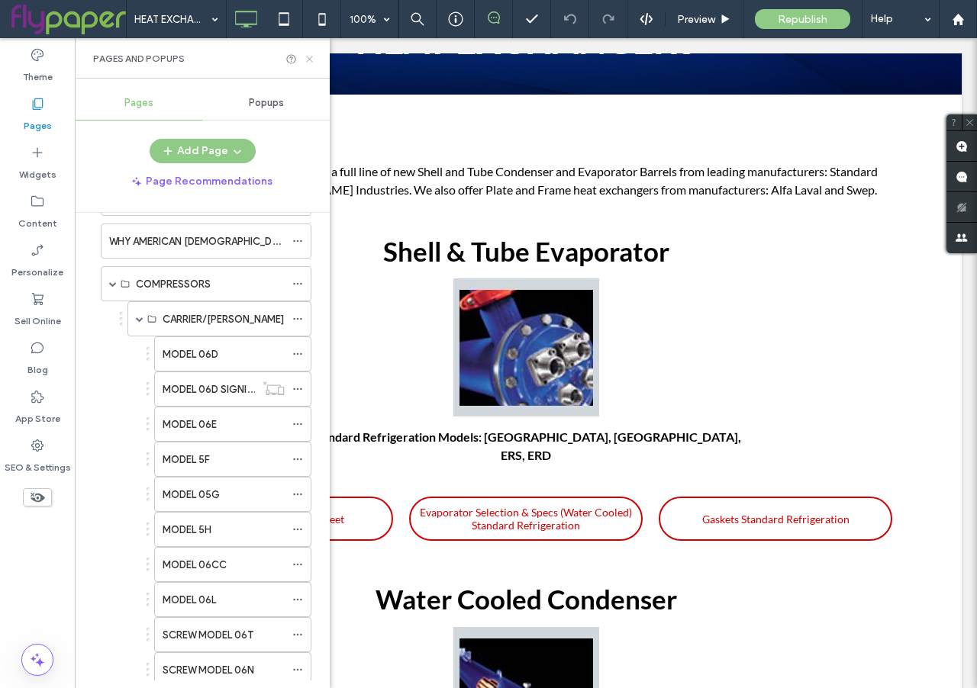
click at [308, 58] on use at bounding box center [309, 59] width 6 height 6
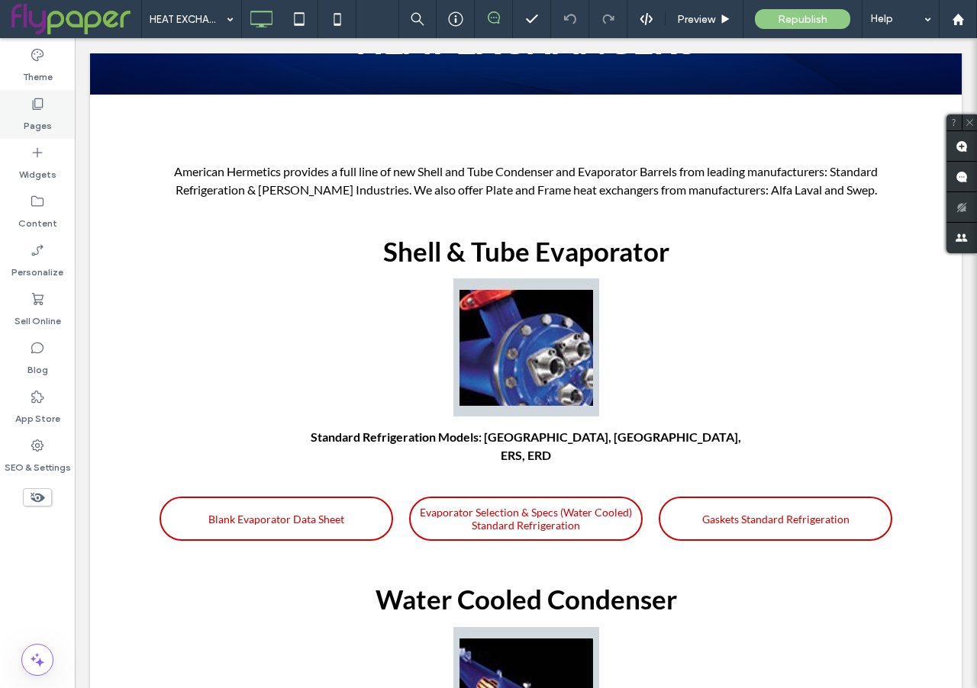
click at [37, 125] on label "Pages" at bounding box center [38, 121] width 28 height 21
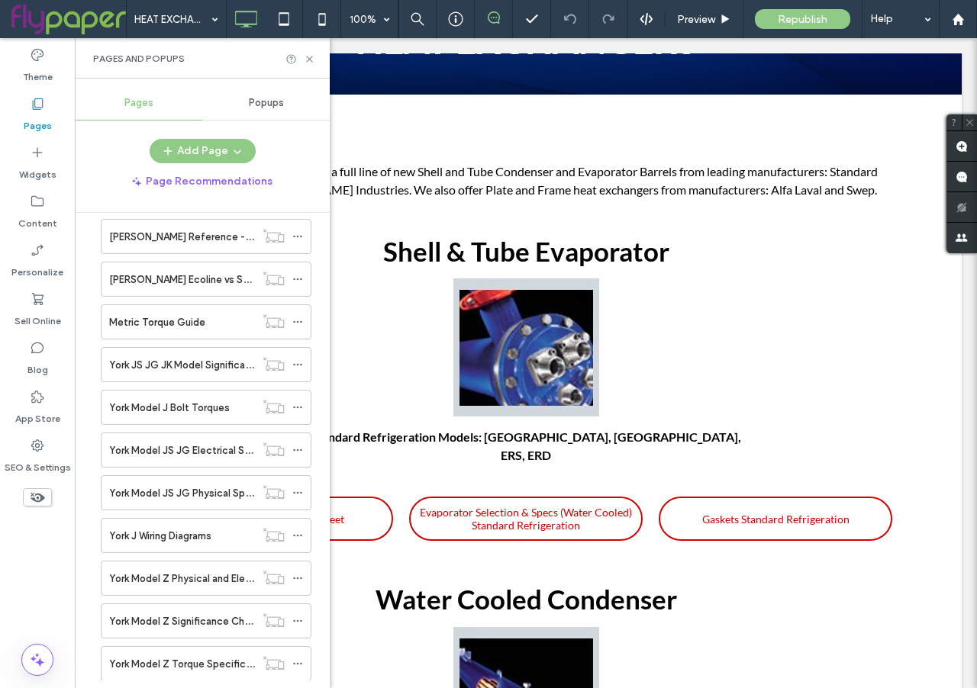
scroll to position [6060, 0]
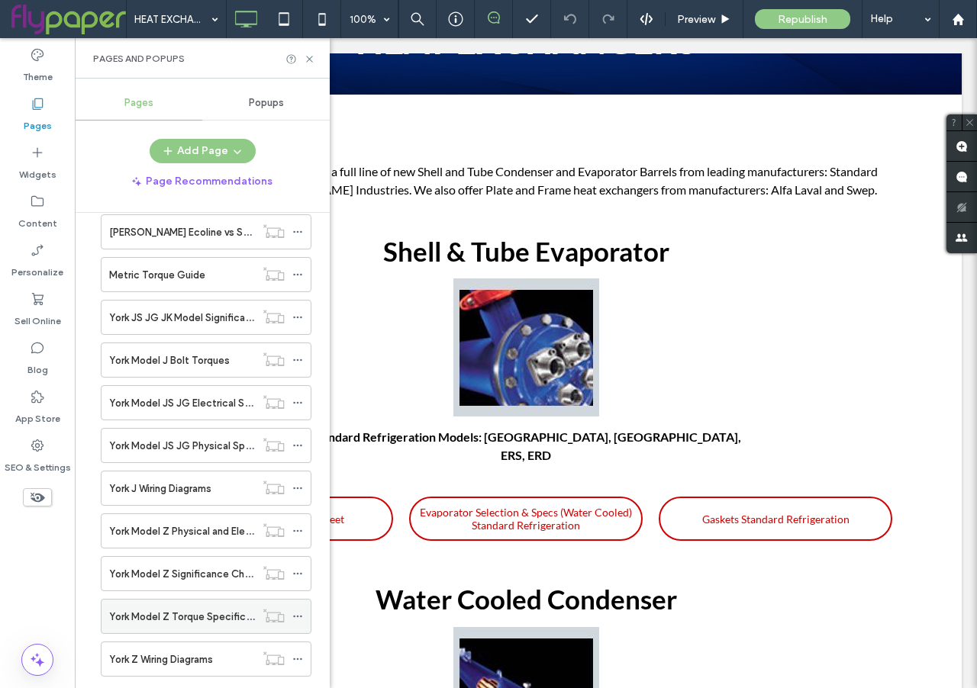
click at [145, 612] on label "York Model Z Torque Specifications" at bounding box center [192, 617] width 166 height 27
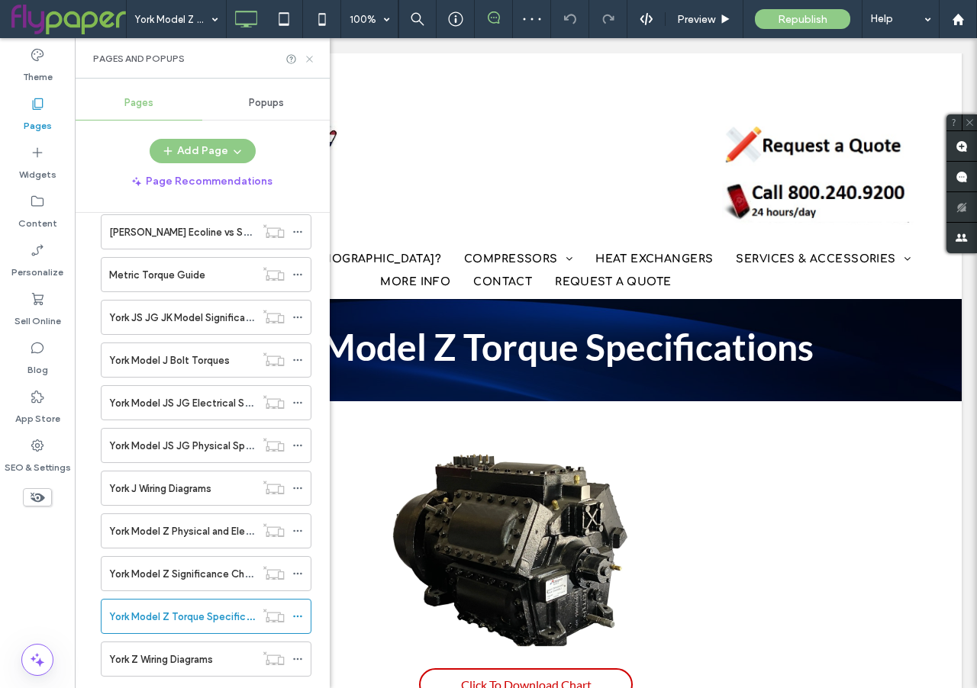
click at [310, 60] on use at bounding box center [309, 59] width 6 height 6
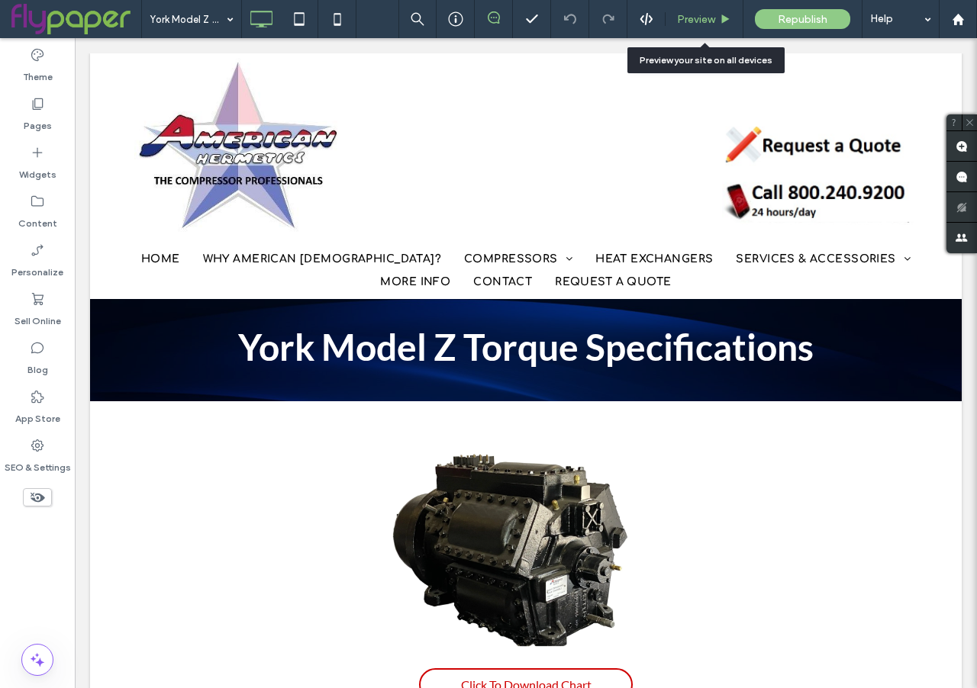
click at [711, 17] on span "Preview" at bounding box center [696, 19] width 38 height 13
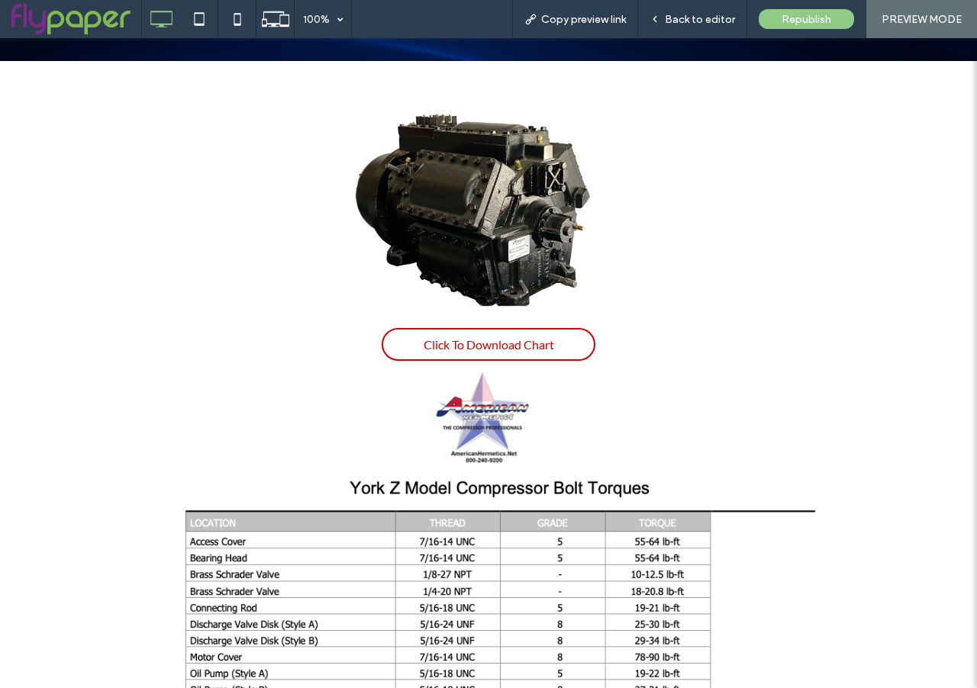
scroll to position [322, 0]
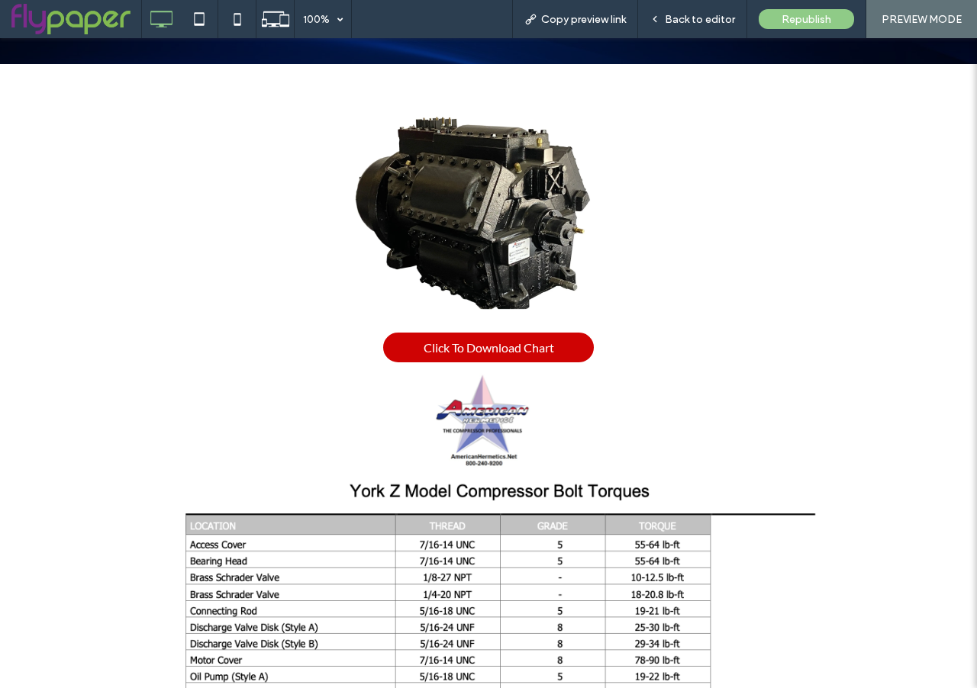
click at [498, 350] on span "Click To Download Chart" at bounding box center [489, 348] width 130 height 30
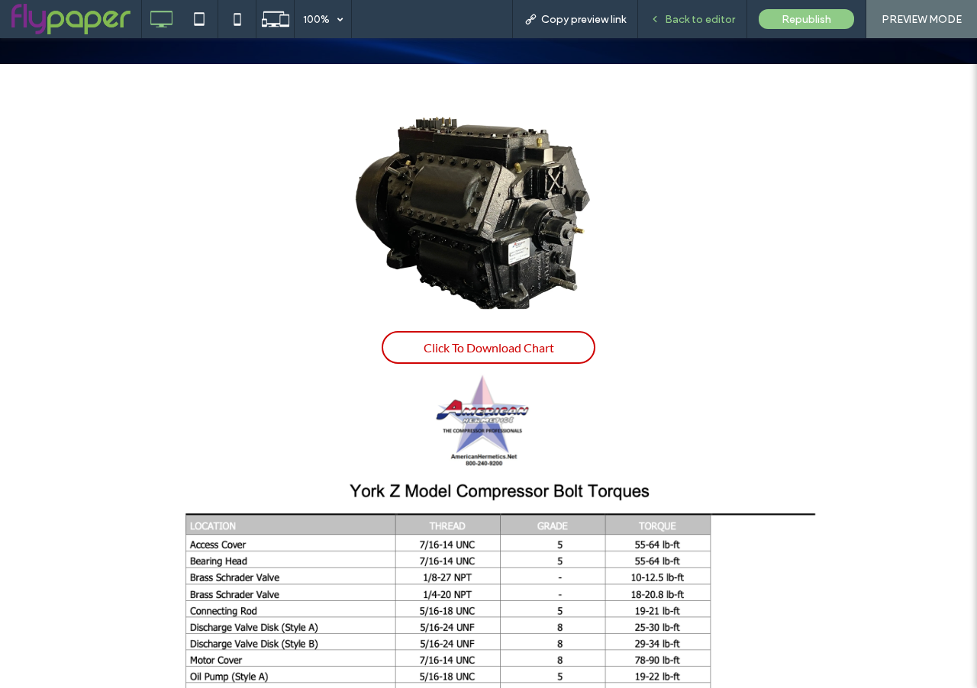
click at [698, 26] on div "Back to editor" at bounding box center [692, 19] width 109 height 38
click at [708, 13] on span "Back to editor" at bounding box center [700, 19] width 70 height 13
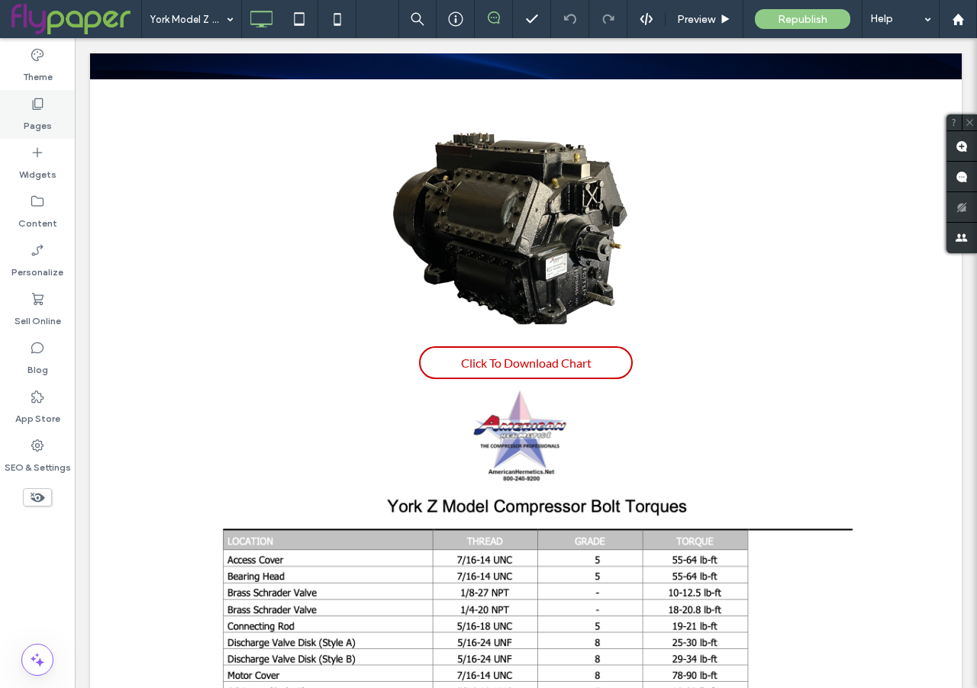
click at [39, 107] on icon at bounding box center [37, 103] width 15 height 15
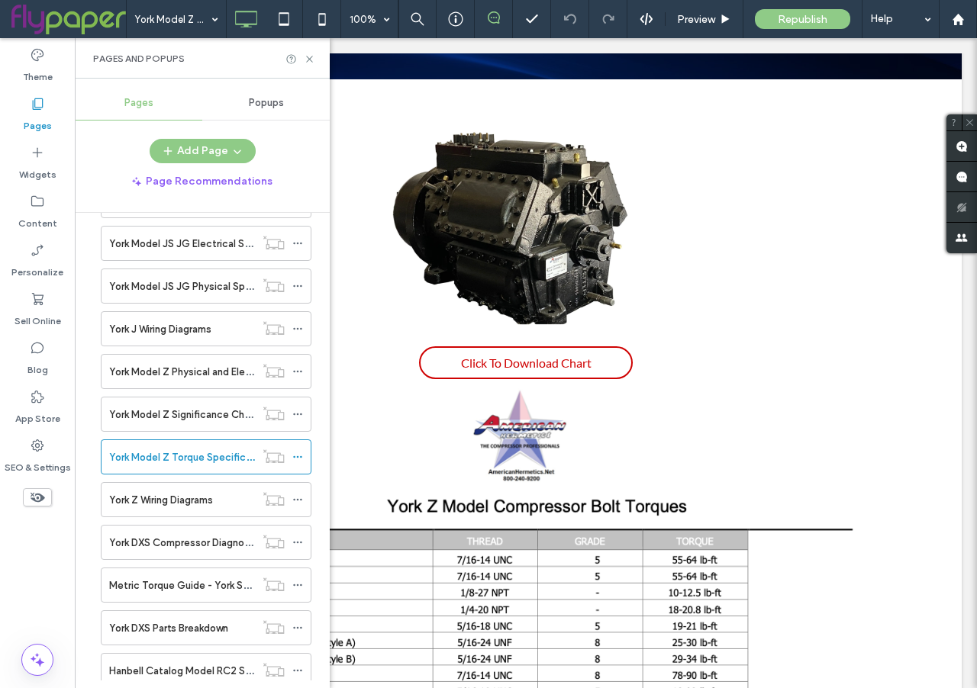
scroll to position [6949, 0]
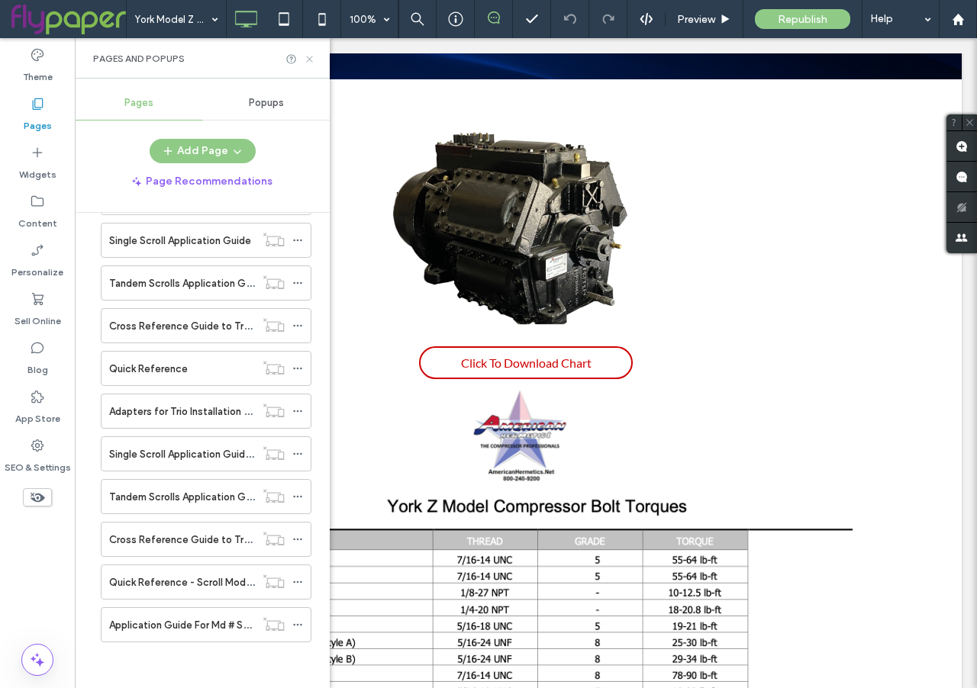
click at [314, 62] on icon at bounding box center [309, 58] width 11 height 11
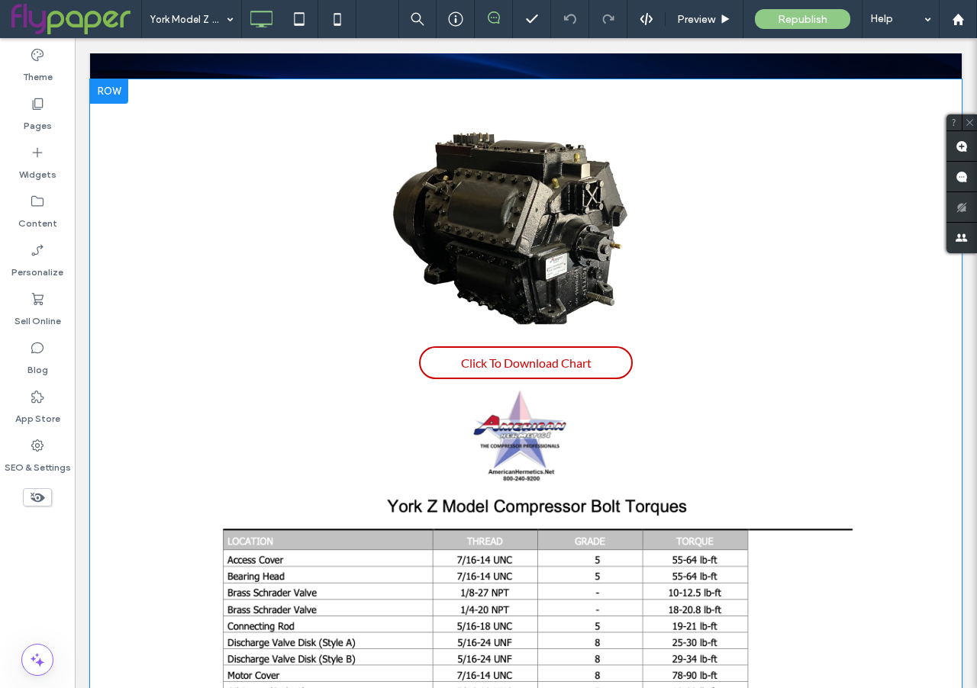
scroll to position [0, 0]
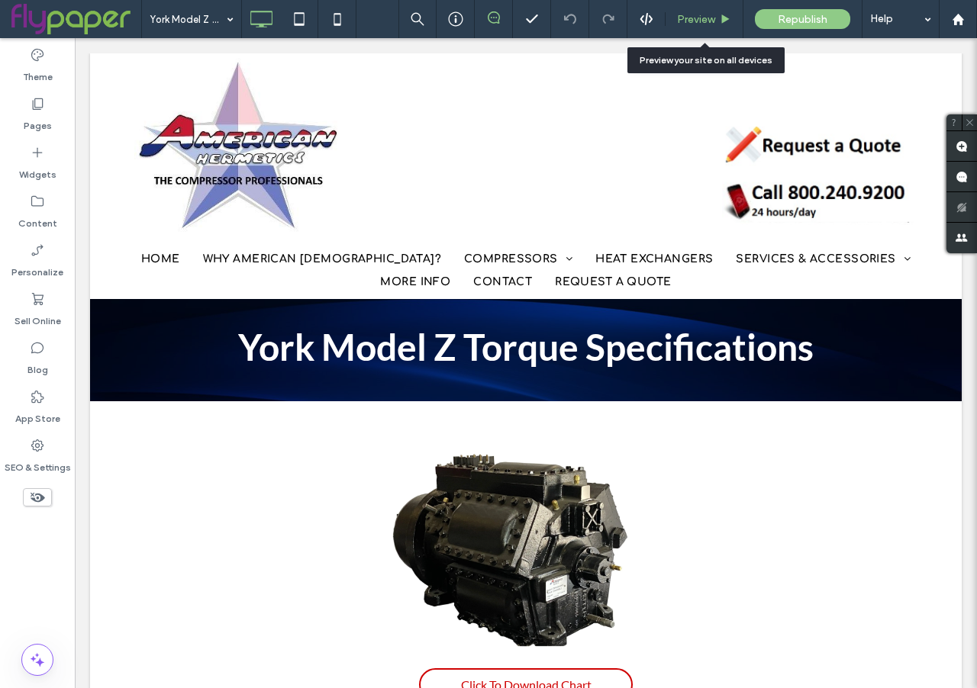
click at [701, 15] on span "Preview" at bounding box center [696, 19] width 38 height 13
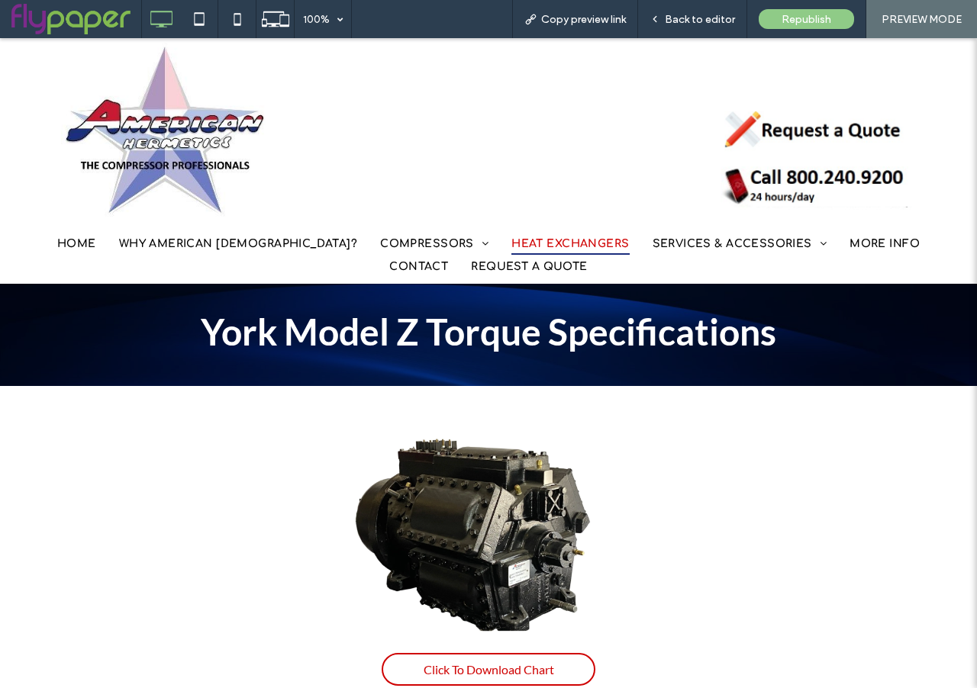
click at [533, 242] on span "HEAT EXCHANGERS" at bounding box center [570, 244] width 118 height 24
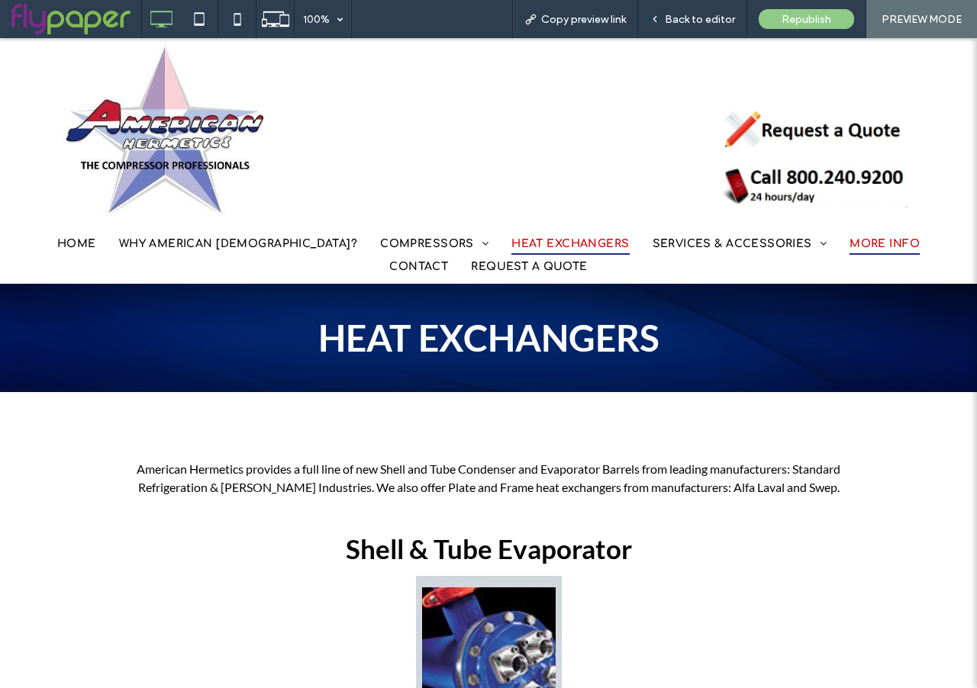
click at [849, 249] on span "MORE INFO" at bounding box center [884, 244] width 70 height 24
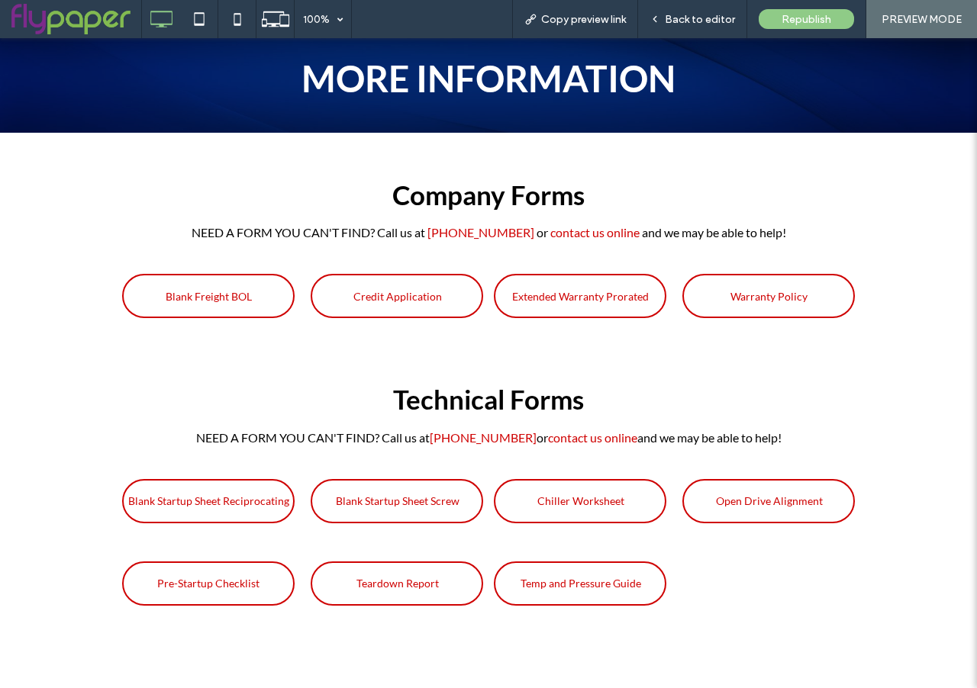
scroll to position [279, 0]
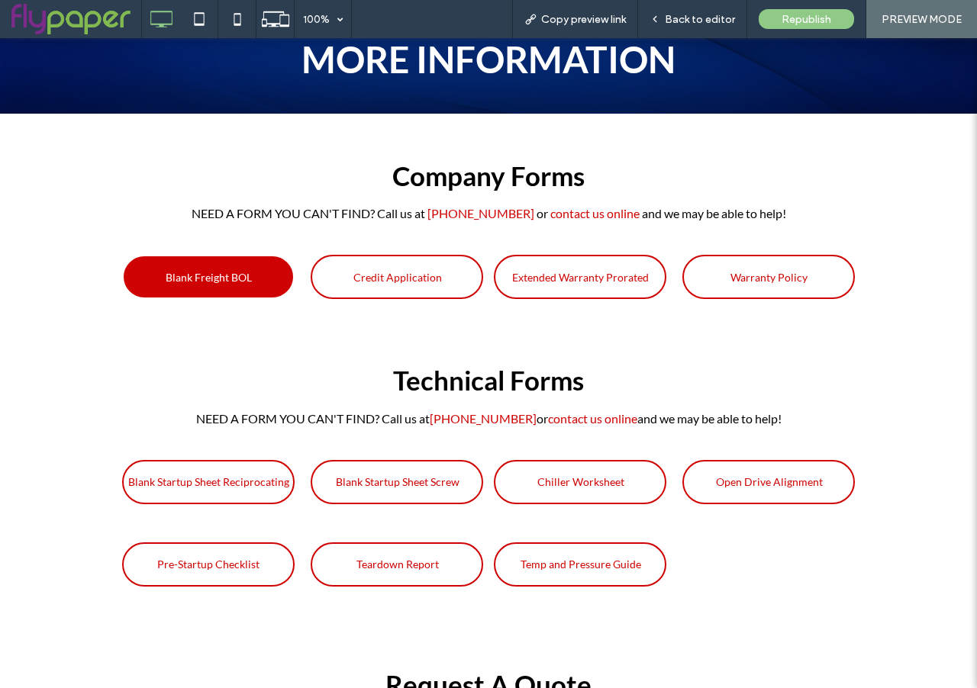
click at [239, 269] on span "Blank Freight BOL" at bounding box center [209, 277] width 86 height 28
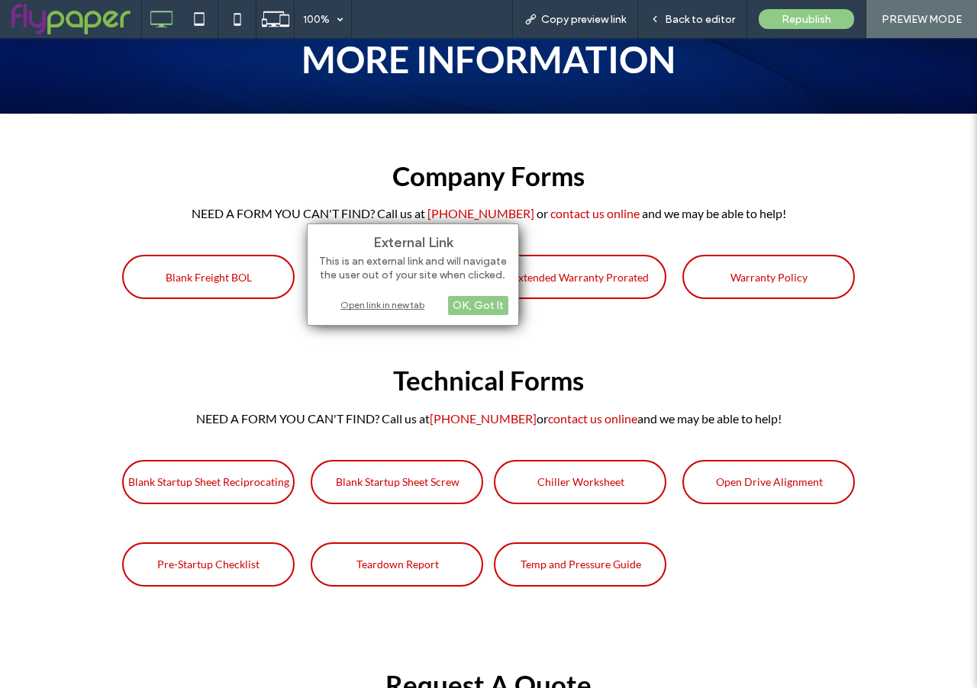
click at [308, 162] on h3 "Company Forms" at bounding box center [488, 175] width 733 height 43
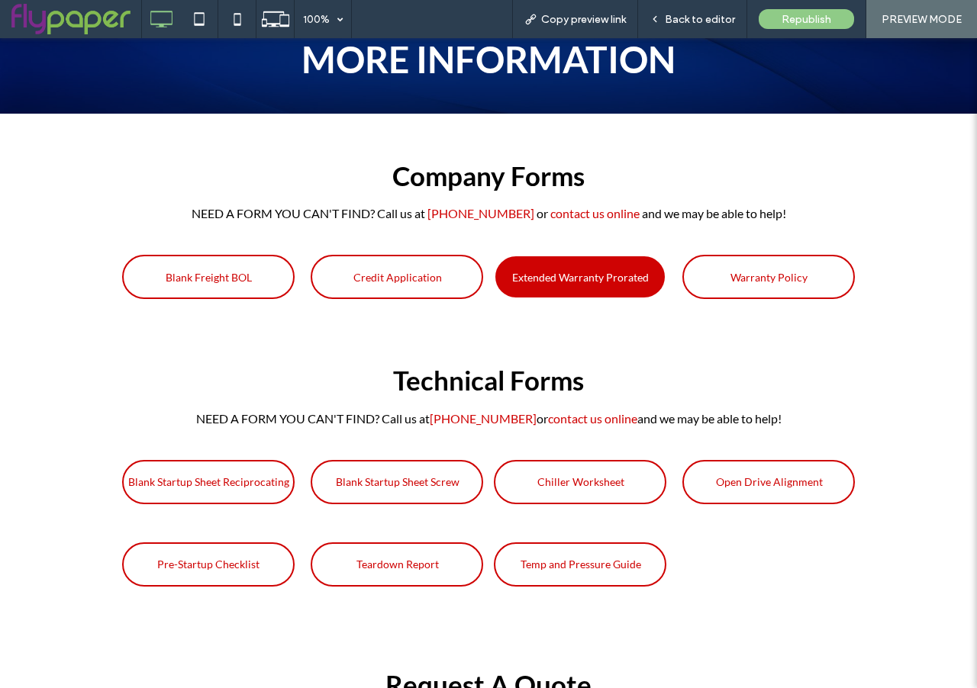
click at [573, 285] on span "Extended Warranty Prorated" at bounding box center [580, 277] width 137 height 28
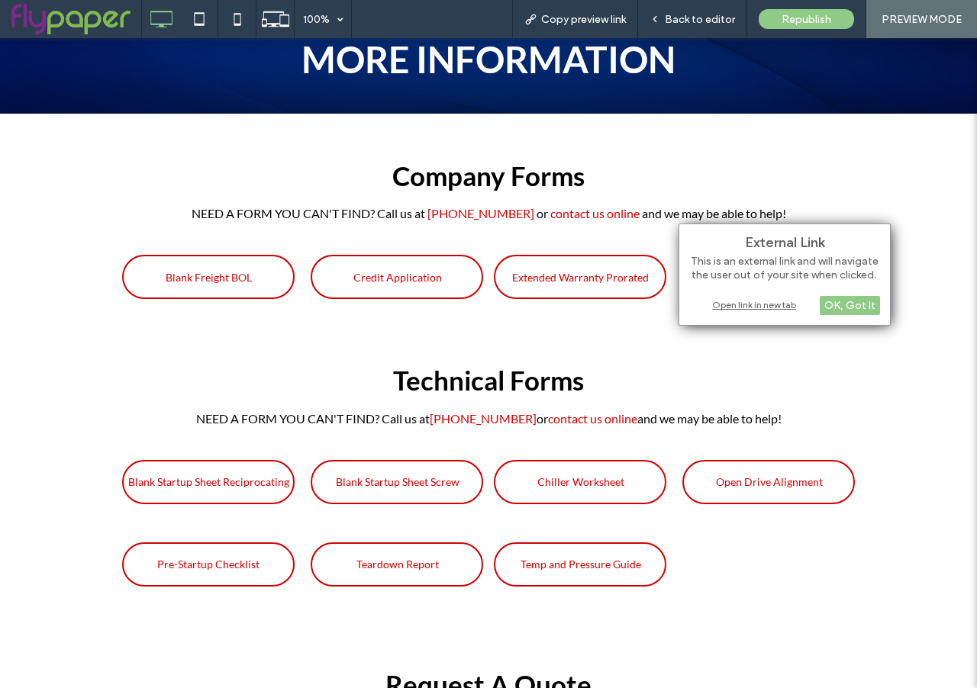
click at [609, 166] on h3 "Company Forms" at bounding box center [488, 175] width 733 height 43
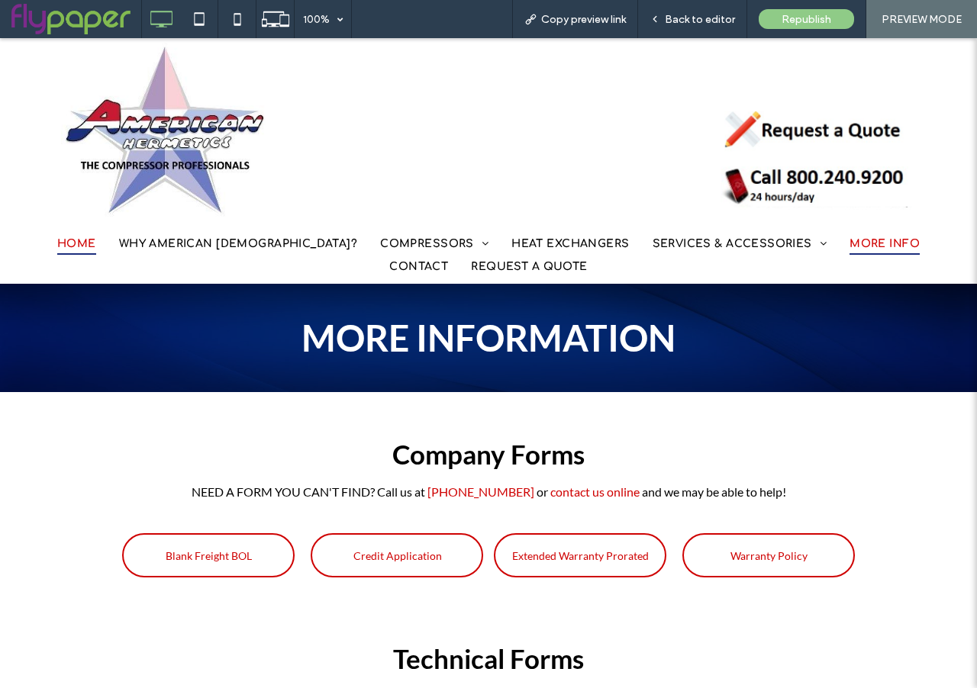
click at [57, 239] on span "HOME" at bounding box center [76, 244] width 39 height 24
click at [691, 18] on span "Back to editor" at bounding box center [700, 19] width 70 height 13
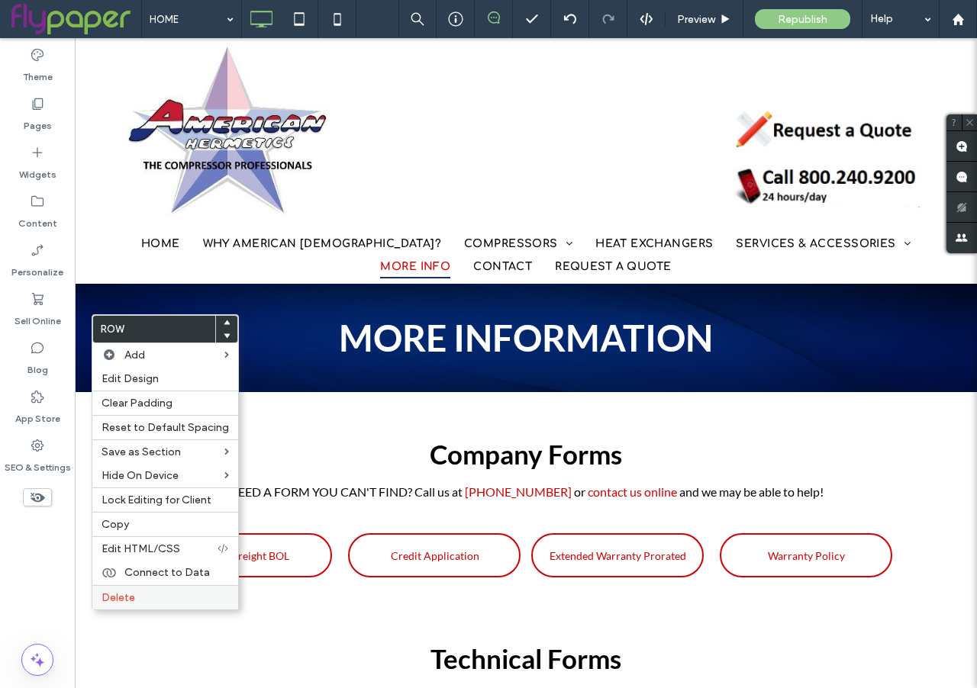
click at [129, 602] on span "Delete" at bounding box center [118, 597] width 34 height 13
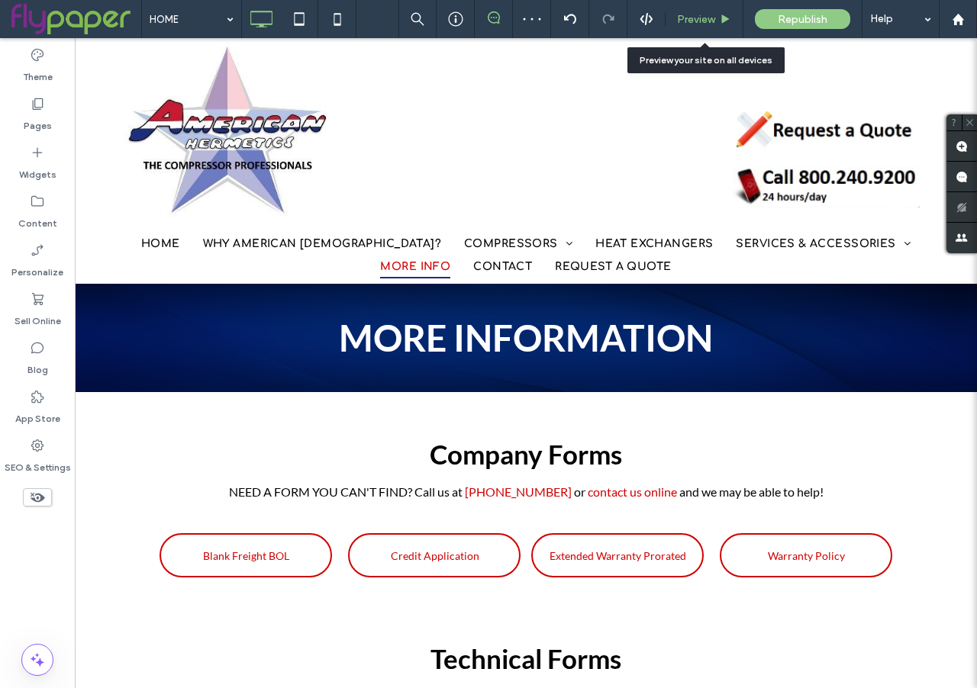
click at [710, 15] on span "Preview" at bounding box center [696, 19] width 38 height 13
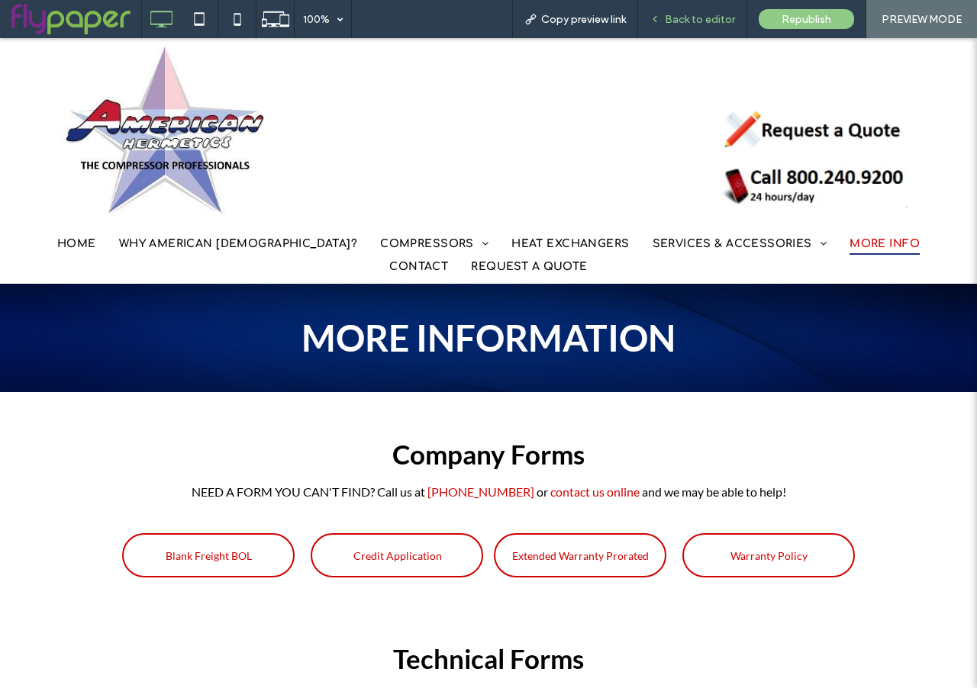
click at [707, 27] on div "Back to editor" at bounding box center [692, 19] width 109 height 38
click at [697, 11] on div "Back to editor" at bounding box center [692, 19] width 109 height 38
click at [676, 18] on span "Back to editor" at bounding box center [700, 19] width 70 height 13
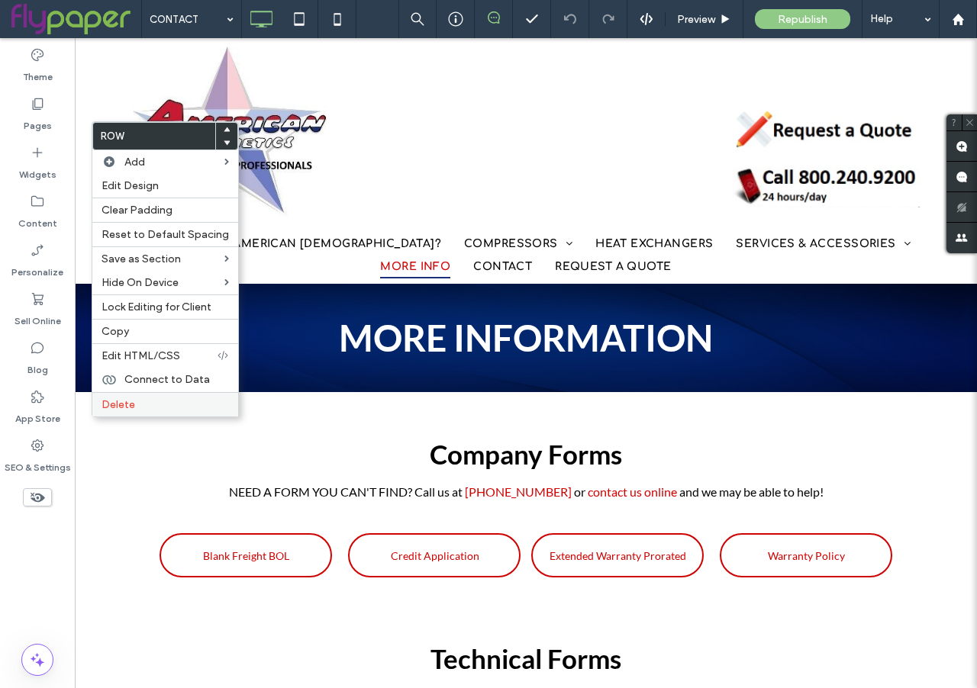
click at [121, 402] on span "Delete" at bounding box center [118, 404] width 34 height 13
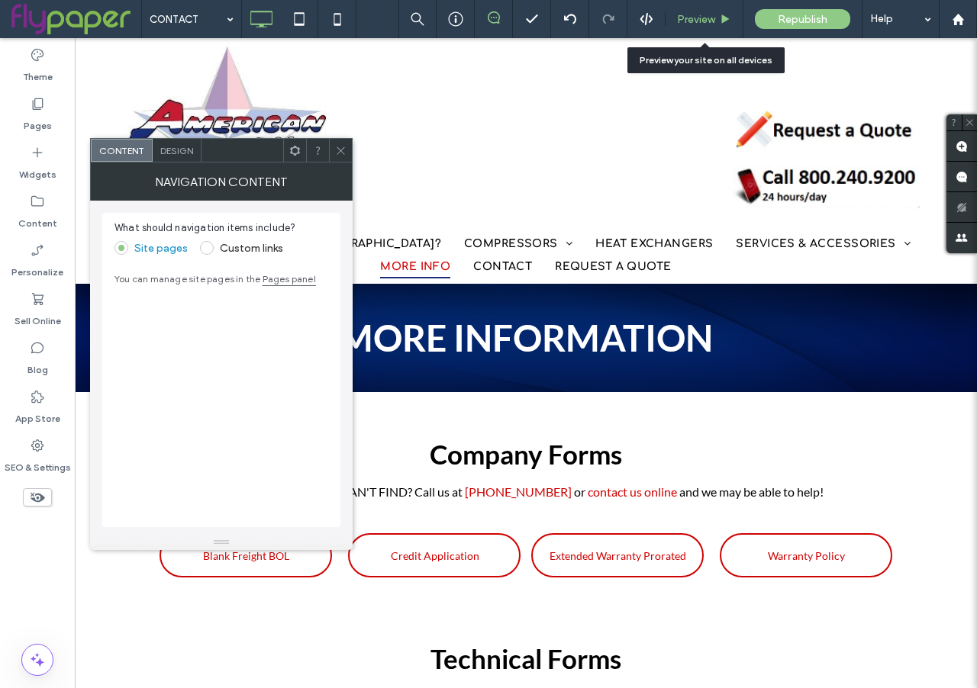
click at [709, 16] on span "Preview" at bounding box center [696, 19] width 38 height 13
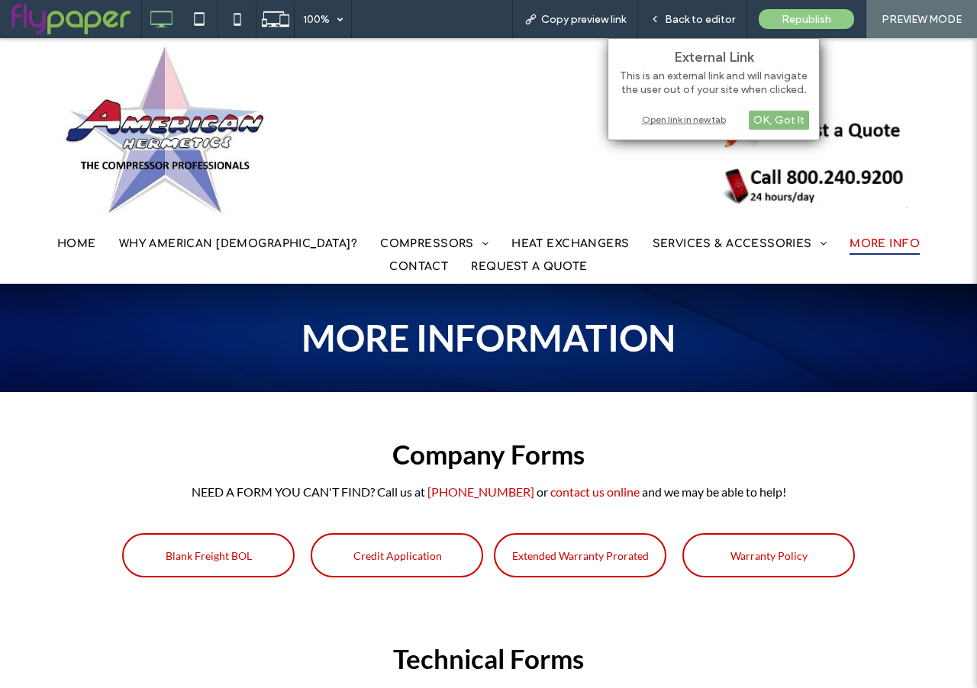
click at [767, 126] on div "OK, Got It" at bounding box center [779, 120] width 60 height 19
click at [697, 119] on div "Open link in new tab" at bounding box center [713, 119] width 191 height 16
